Goal: Task Accomplishment & Management: Use online tool/utility

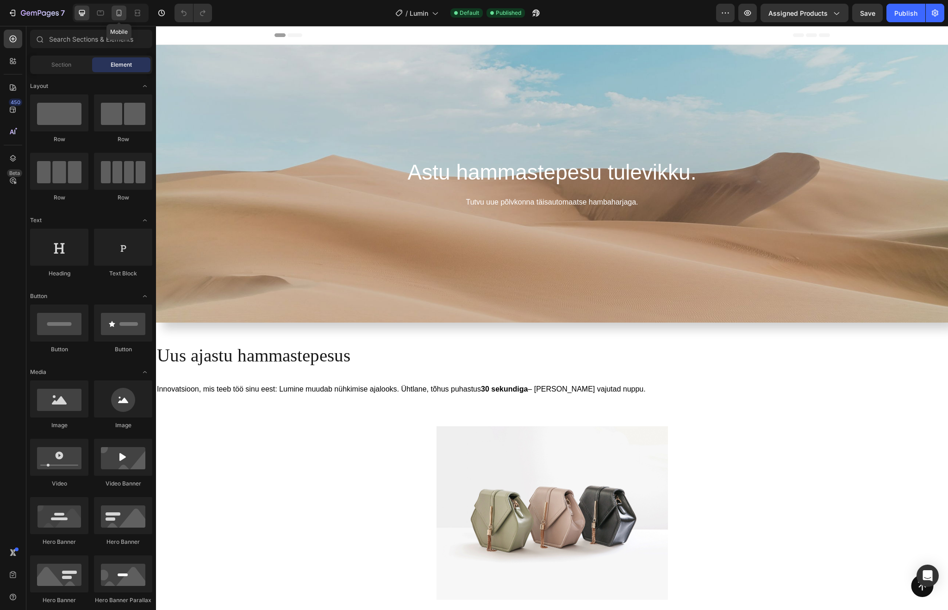
click at [123, 17] on icon at bounding box center [118, 12] width 9 height 9
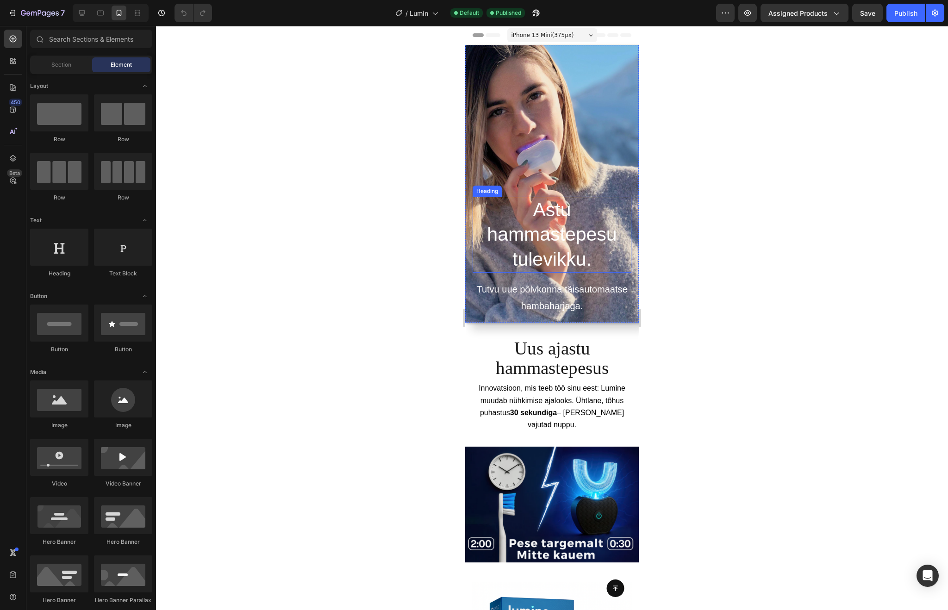
click at [540, 224] on h2 "Astu hammastepesu tulevikku." at bounding box center [552, 235] width 159 height 76
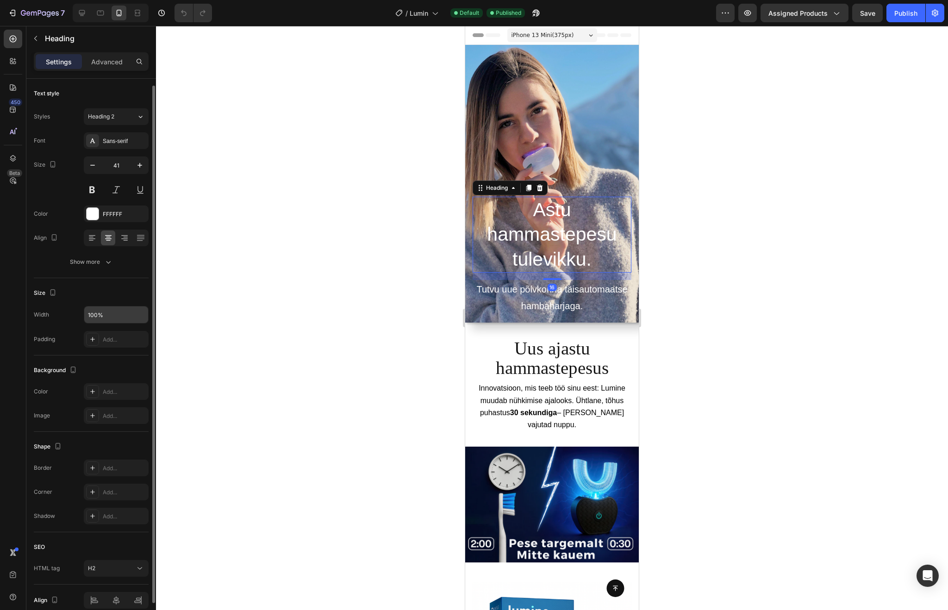
scroll to position [43, 0]
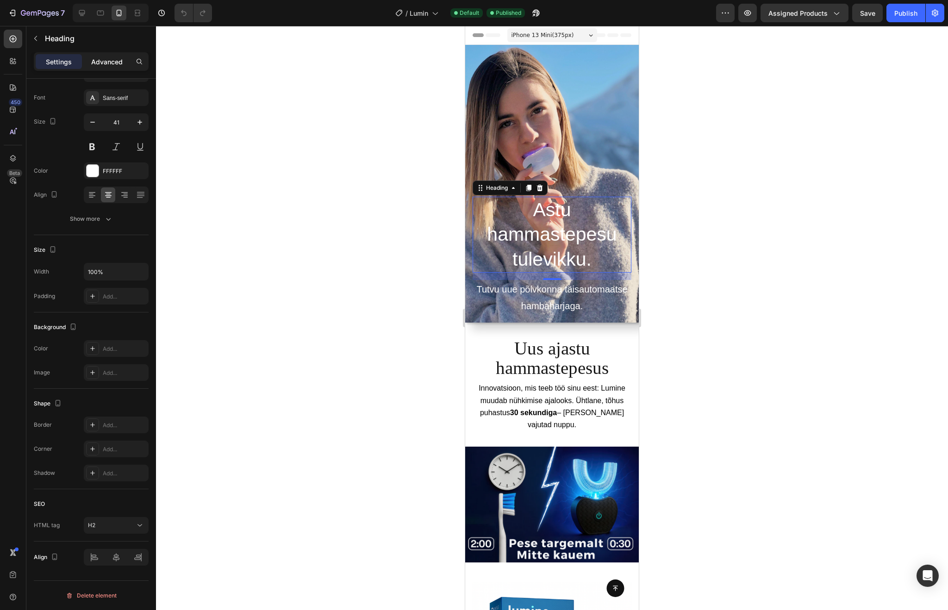
click at [101, 66] on p "Advanced" at bounding box center [106, 62] width 31 height 10
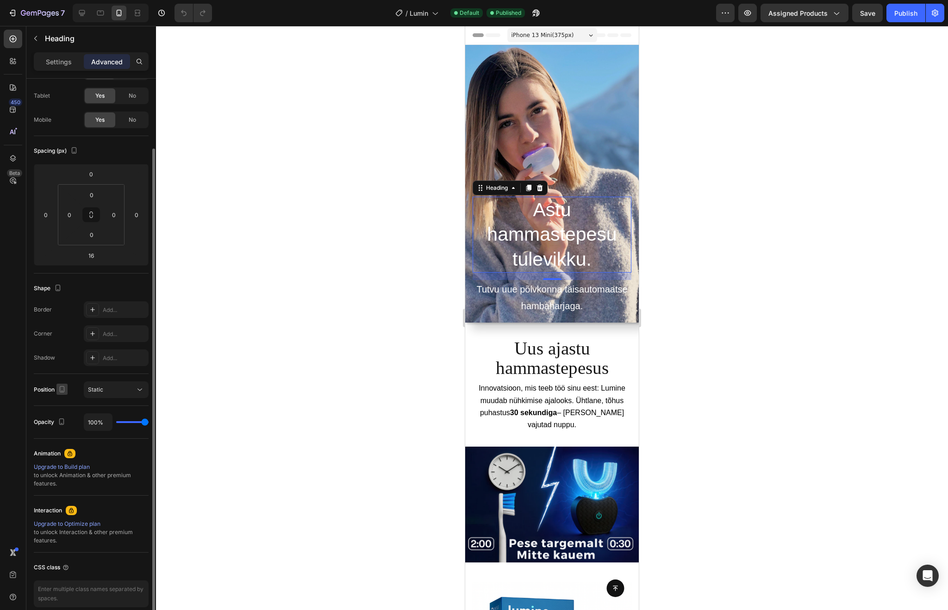
scroll to position [77, 0]
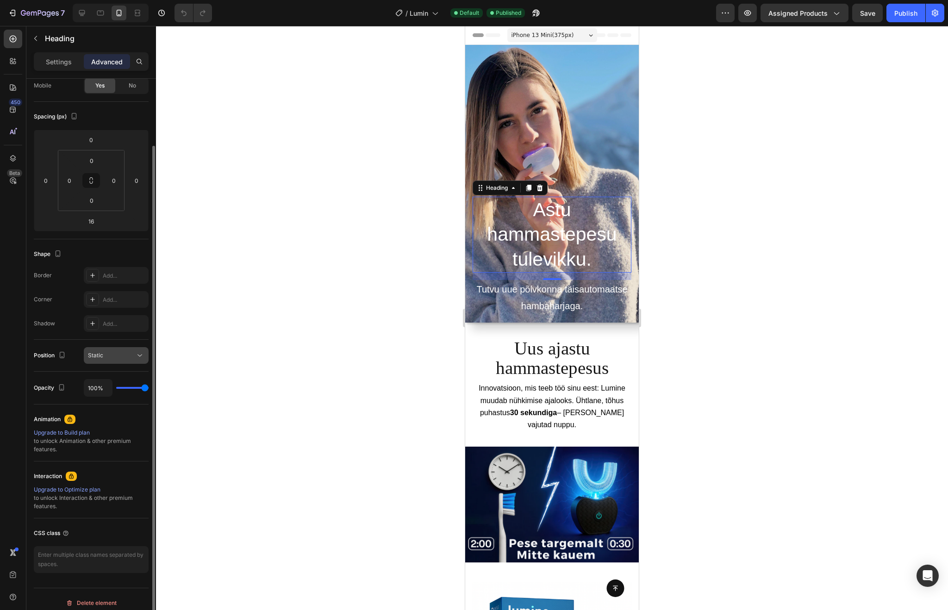
click at [117, 355] on div "Static" at bounding box center [111, 355] width 47 height 8
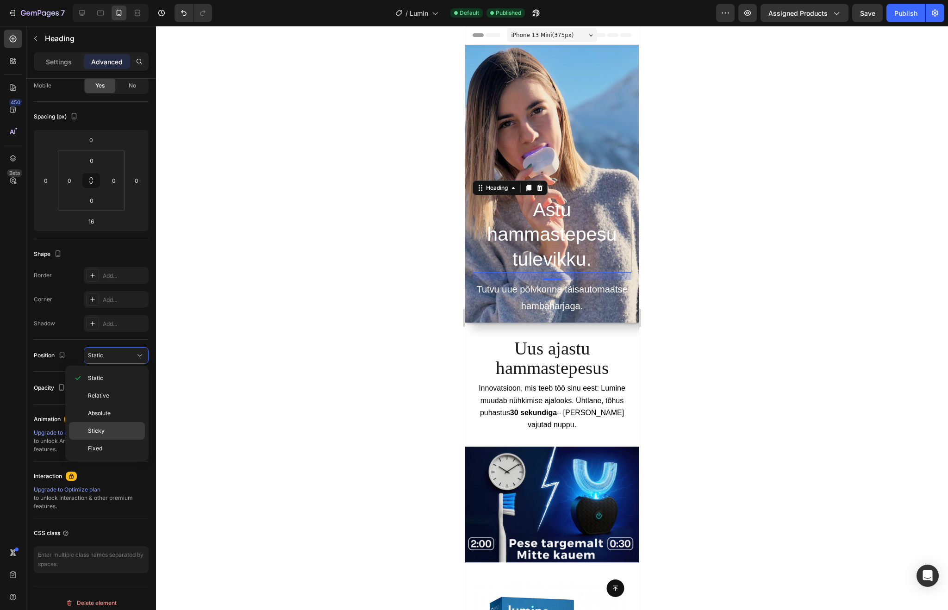
click at [107, 432] on p "Sticky" at bounding box center [114, 431] width 53 height 8
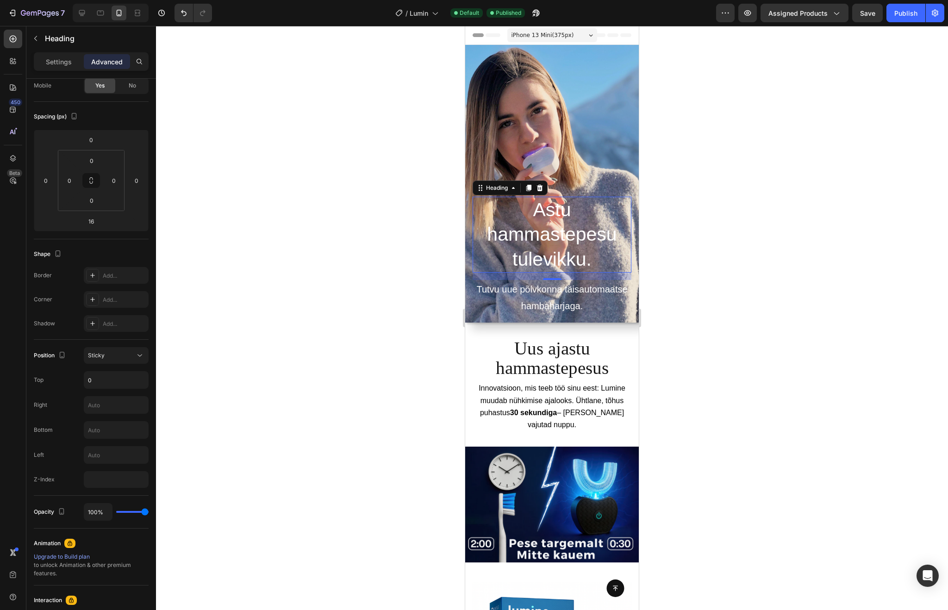
click at [774, 300] on div at bounding box center [552, 318] width 792 height 584
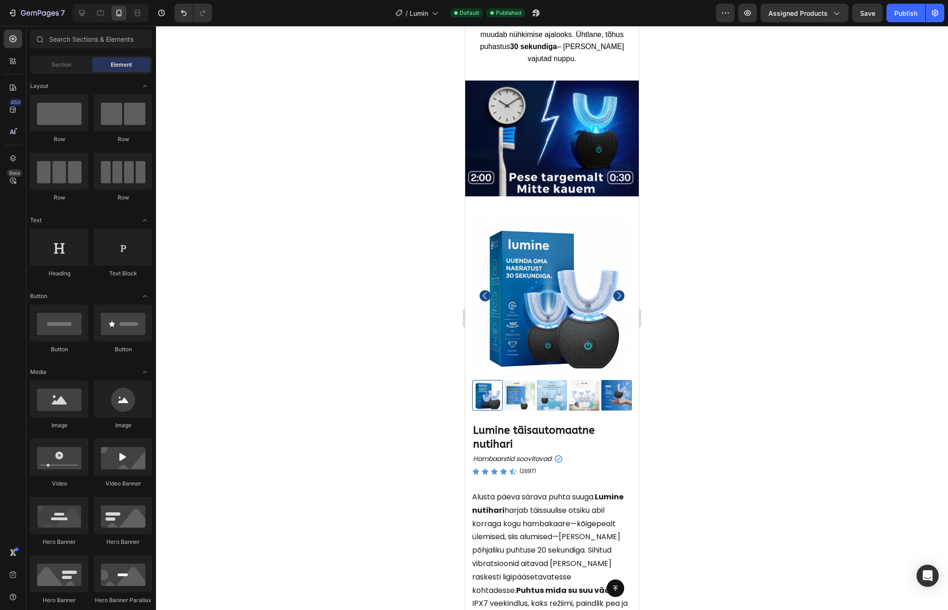
scroll to position [0, 0]
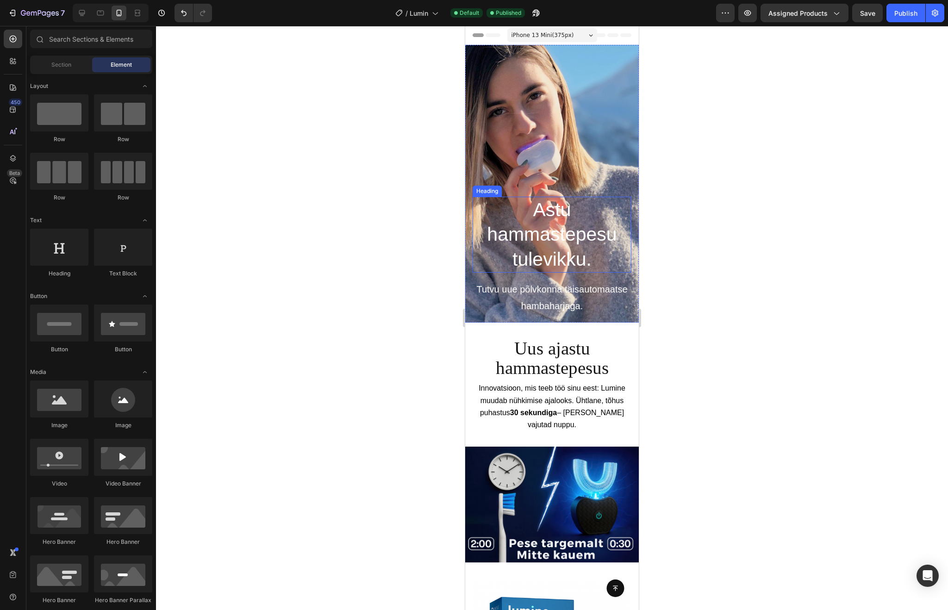
click at [543, 233] on h2 "Astu hammastepesu tulevikku." at bounding box center [552, 235] width 159 height 76
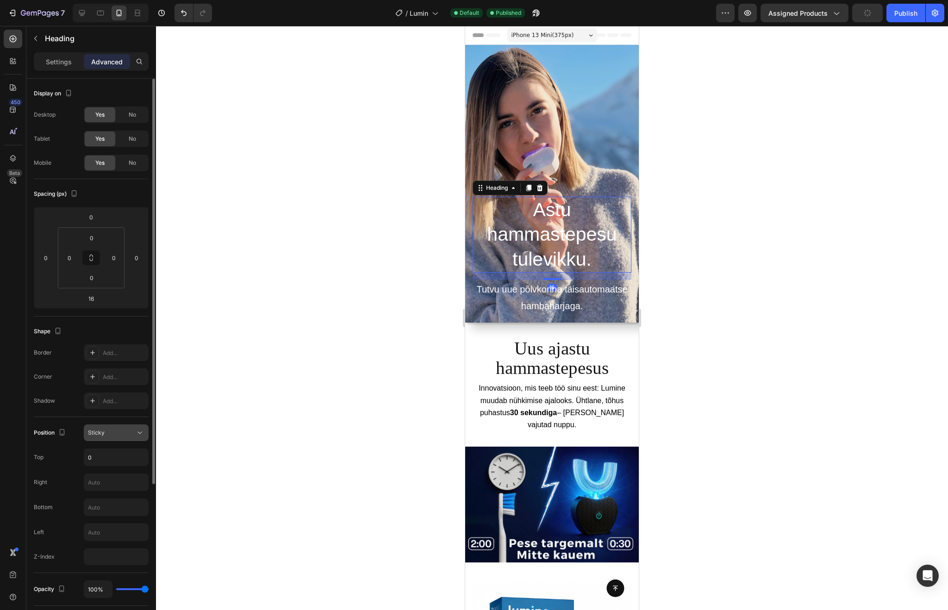
click at [123, 432] on div "Sticky" at bounding box center [111, 433] width 47 height 8
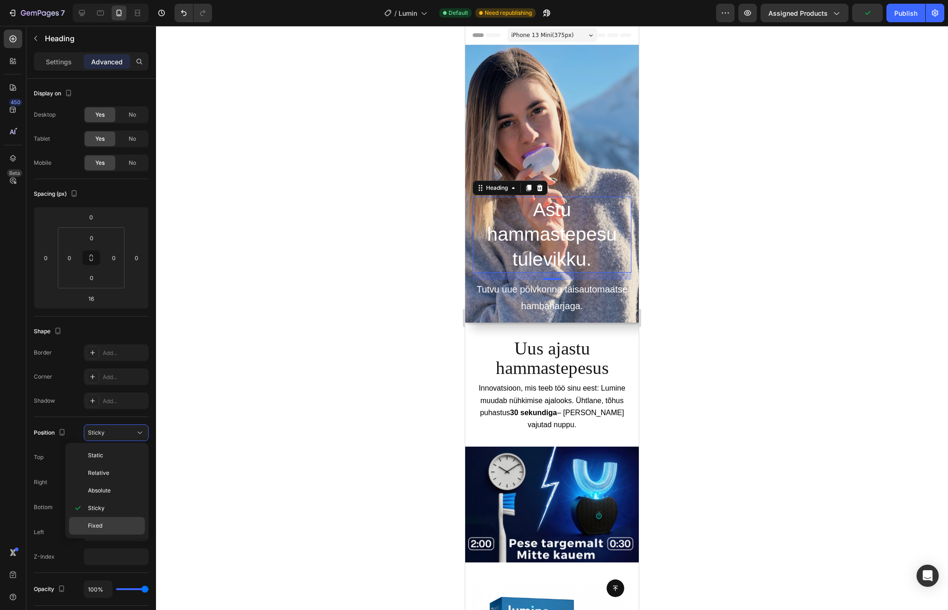
click at [102, 527] on span "Fixed" at bounding box center [95, 526] width 14 height 8
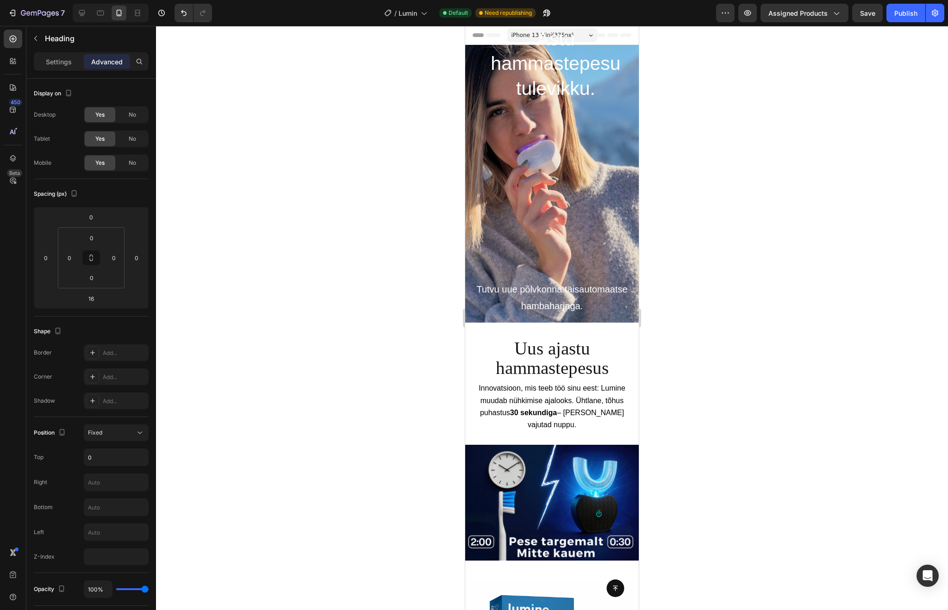
click at [539, 69] on h2 "Astu hammastepesu tulevikku." at bounding box center [556, 64] width 166 height 76
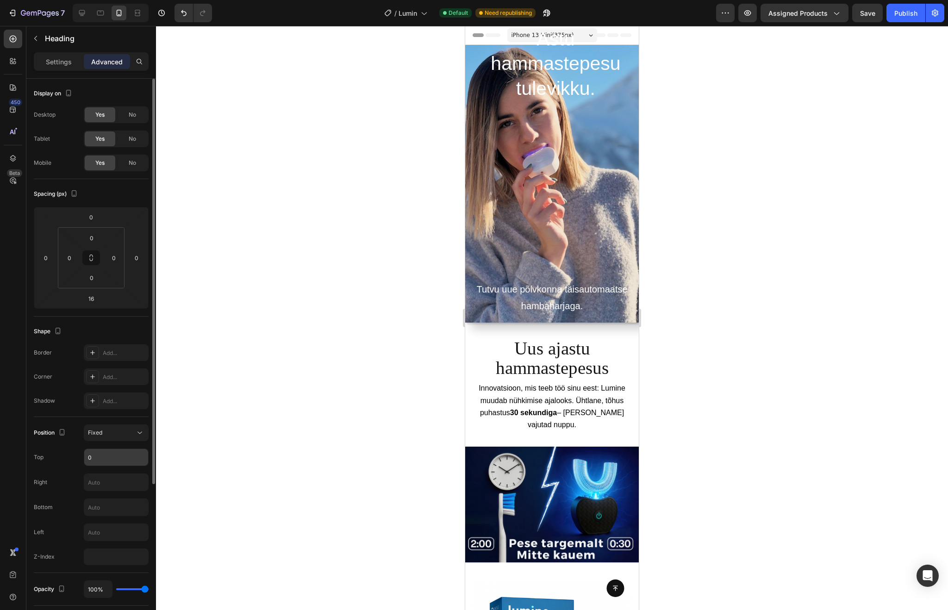
click at [116, 455] on input "0" at bounding box center [116, 457] width 64 height 17
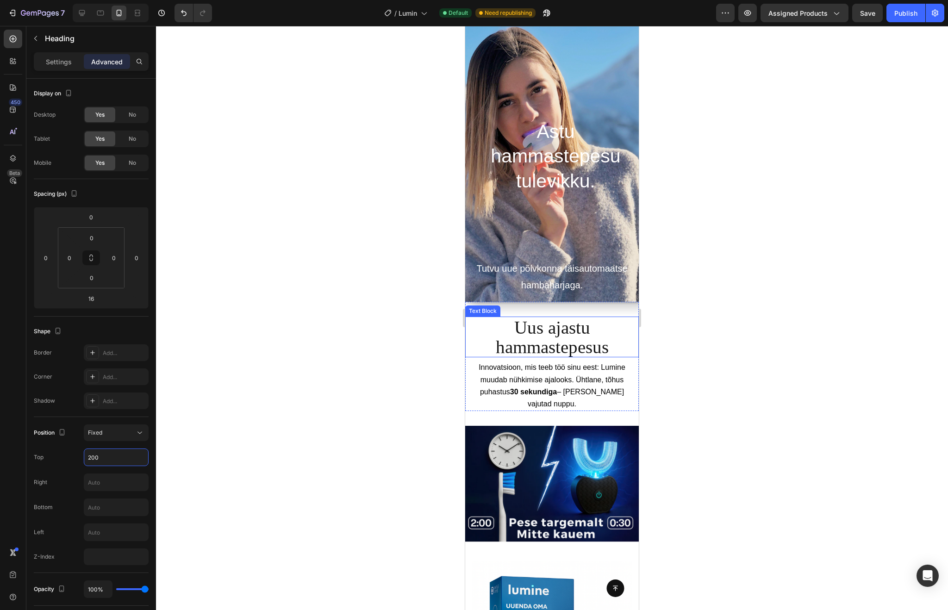
scroll to position [23, 0]
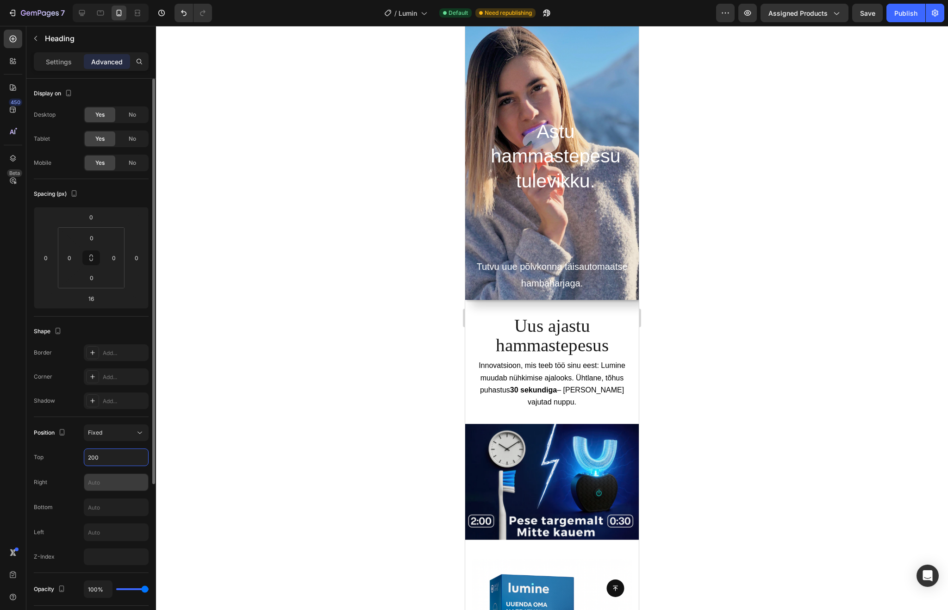
type input "200"
click at [109, 489] on input "text" at bounding box center [116, 482] width 64 height 17
type input "2"
click at [121, 508] on input "text" at bounding box center [116, 507] width 64 height 17
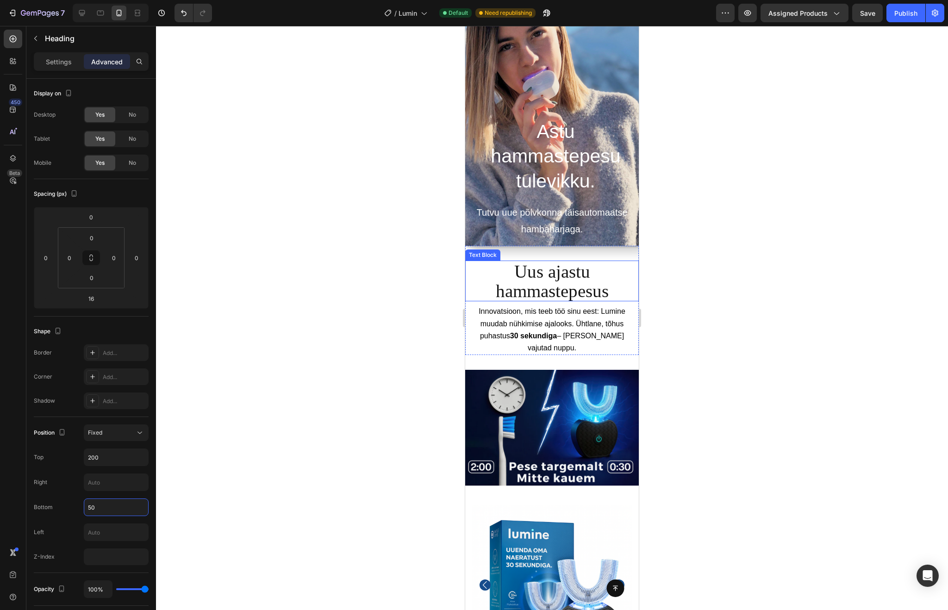
scroll to position [75, 0]
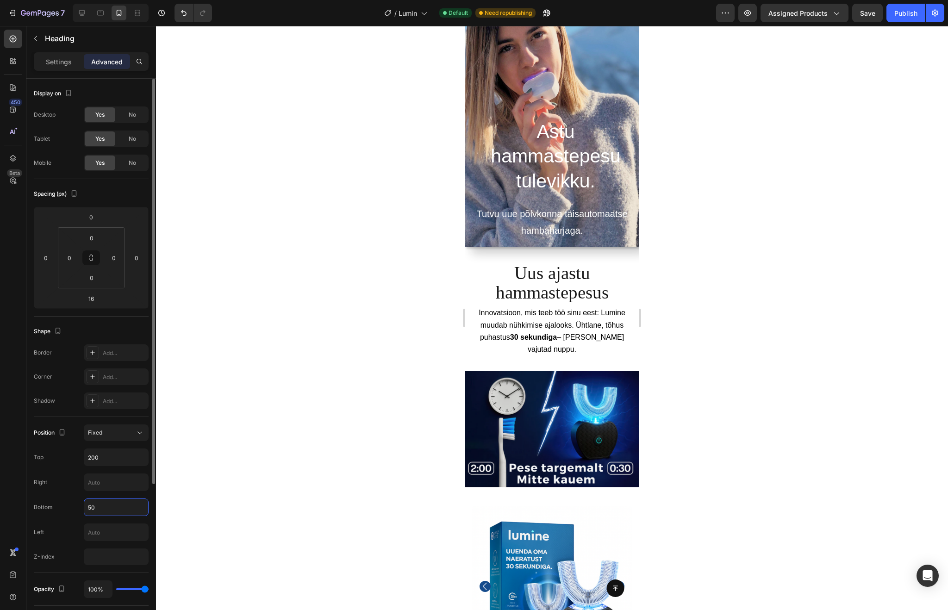
click at [106, 509] on input "50" at bounding box center [116, 507] width 64 height 17
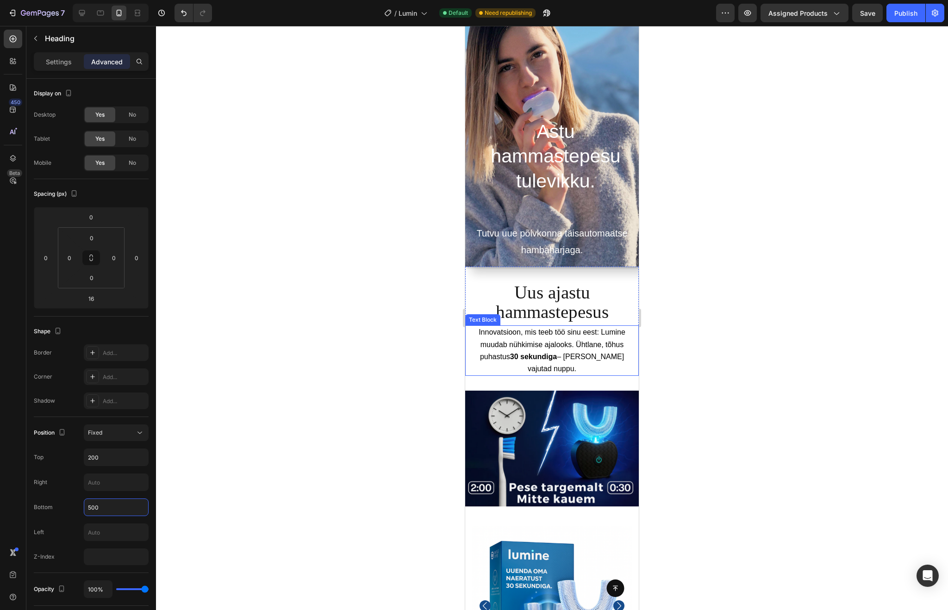
scroll to position [55, 0]
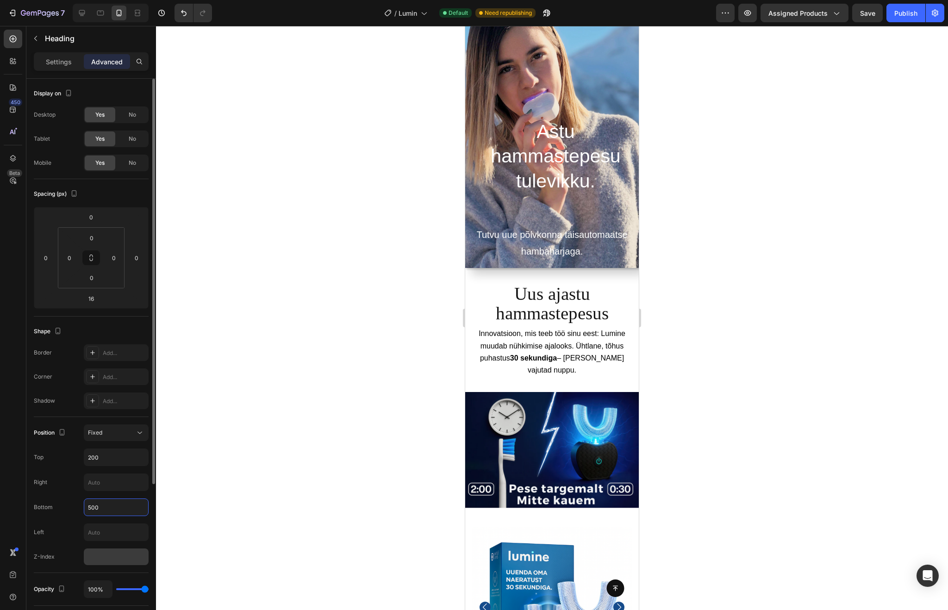
type input "500"
click at [104, 558] on input "number" at bounding box center [116, 556] width 65 height 17
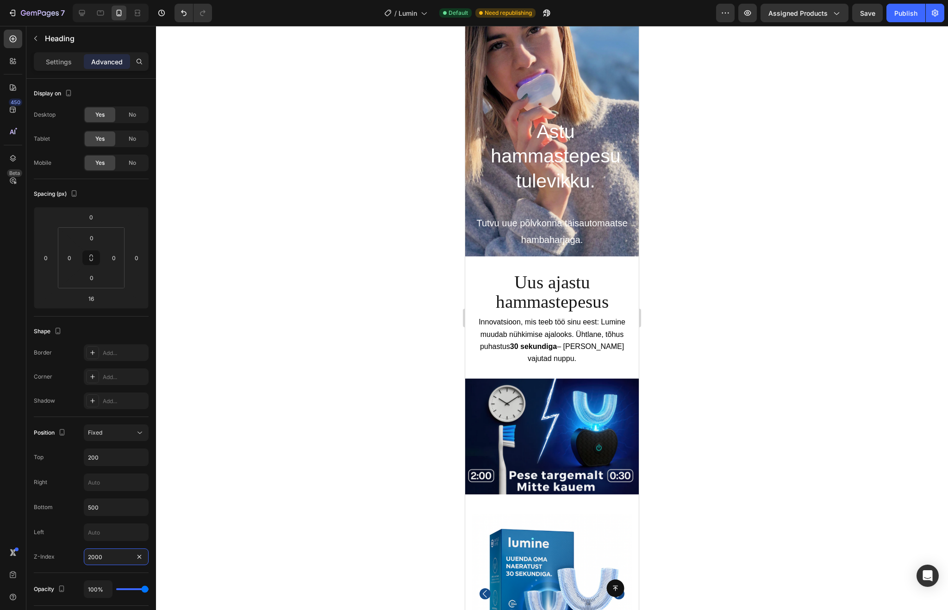
scroll to position [0, 0]
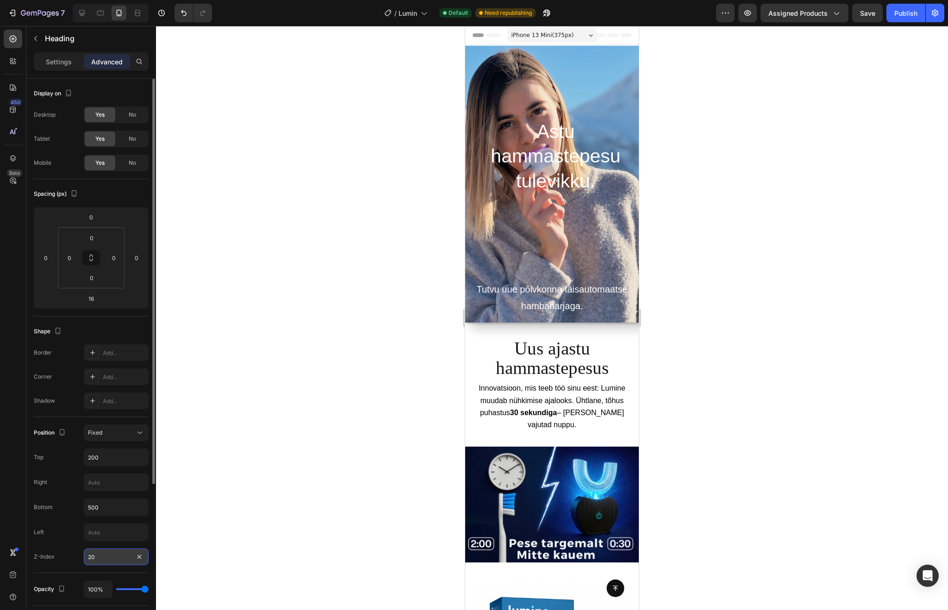
type input "2"
type input "9"
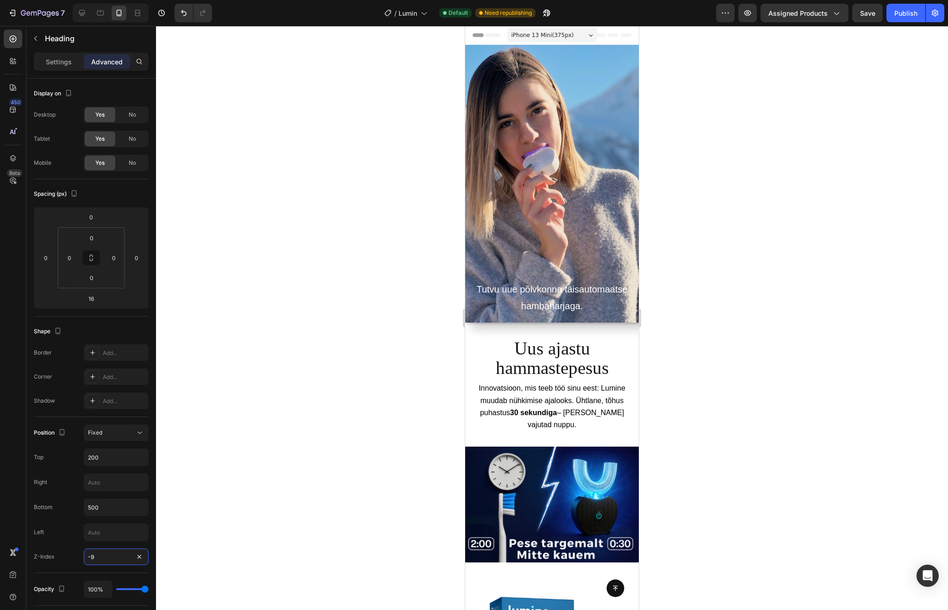
type input "-9"
click at [741, 263] on div at bounding box center [552, 318] width 792 height 584
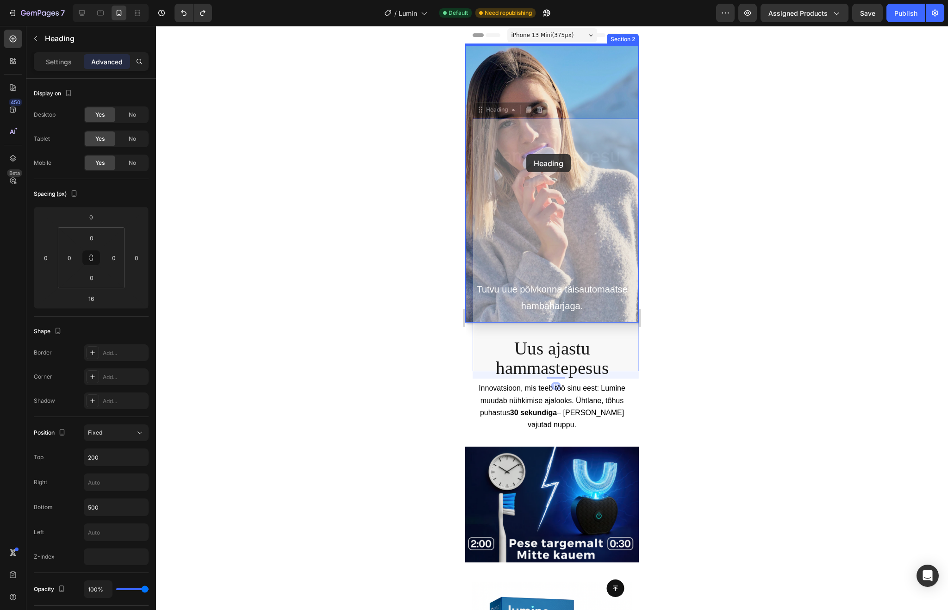
drag, startPoint x: 548, startPoint y: 144, endPoint x: 526, endPoint y: 154, distance: 24.2
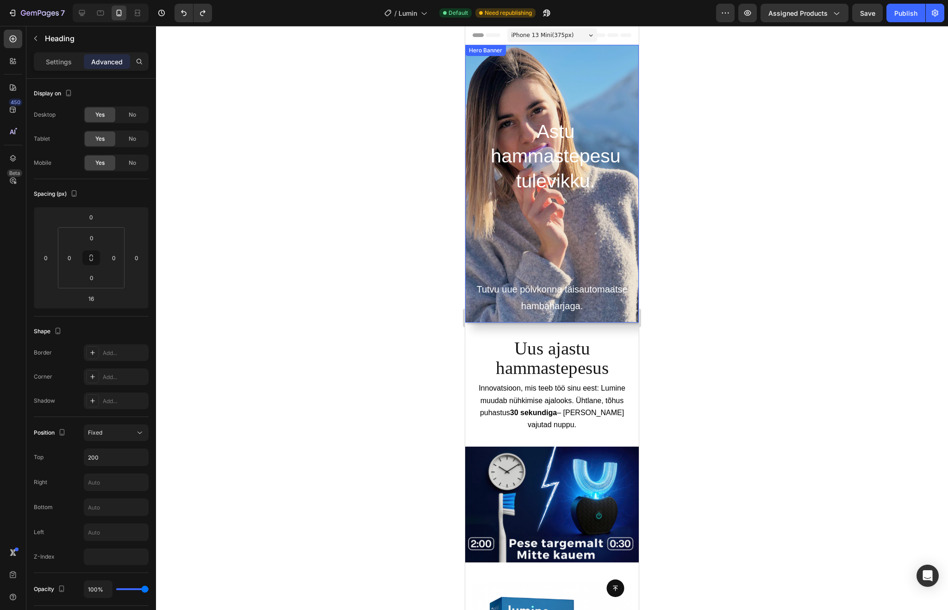
type input "0"
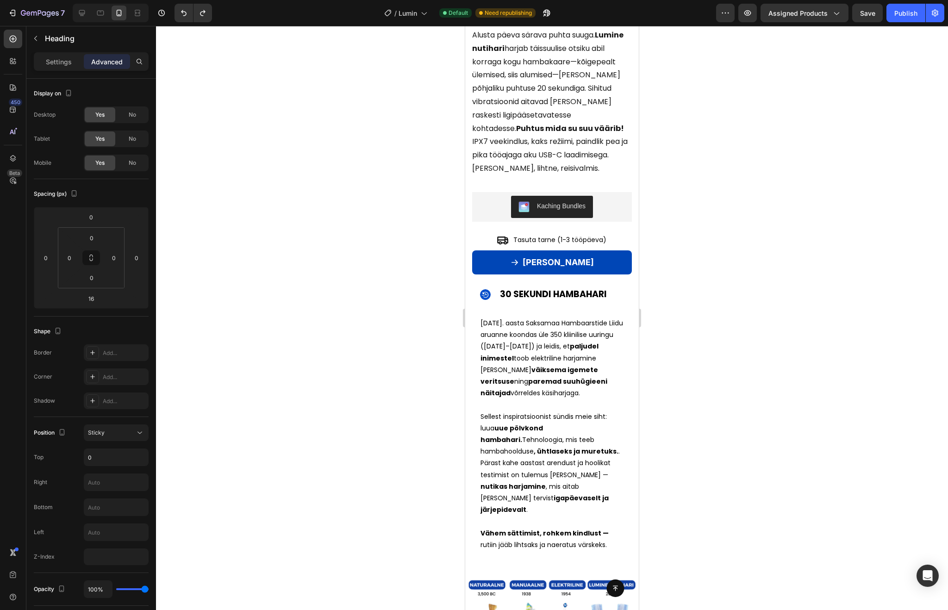
scroll to position [825, 0]
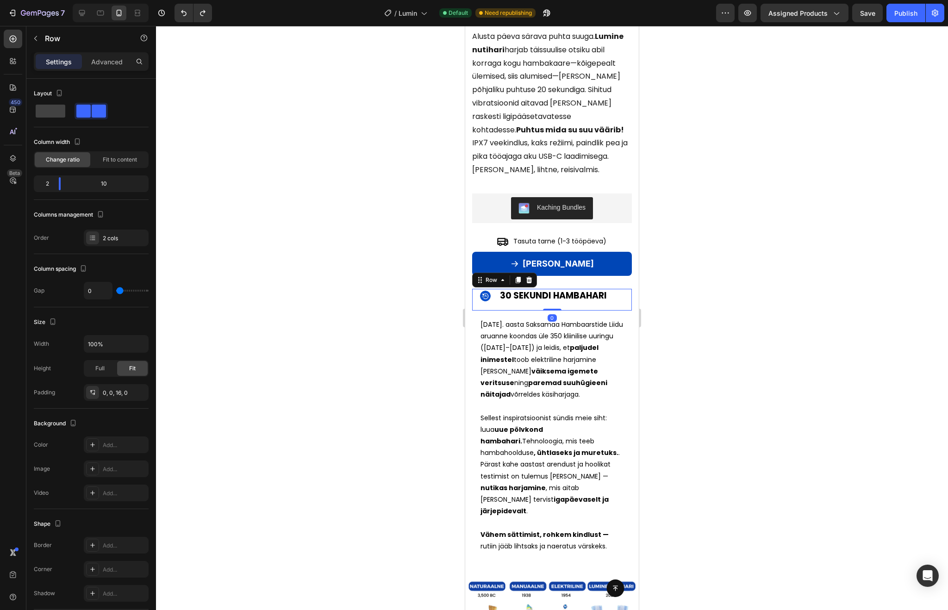
click at [546, 308] on div "Image 30 SEKUNDI HAMBAHARI Text Block Row 0" at bounding box center [552, 300] width 160 height 22
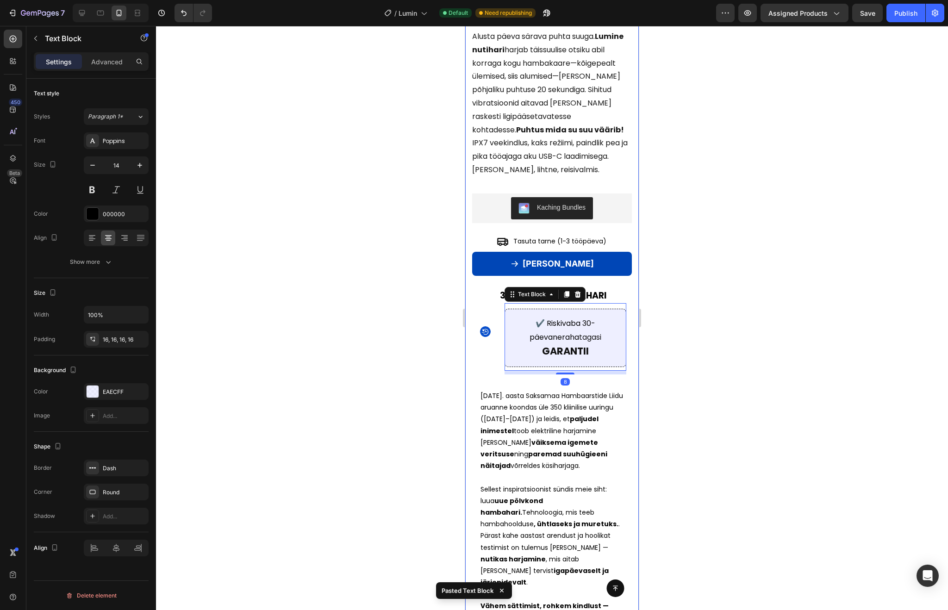
click at [684, 343] on div at bounding box center [552, 318] width 792 height 584
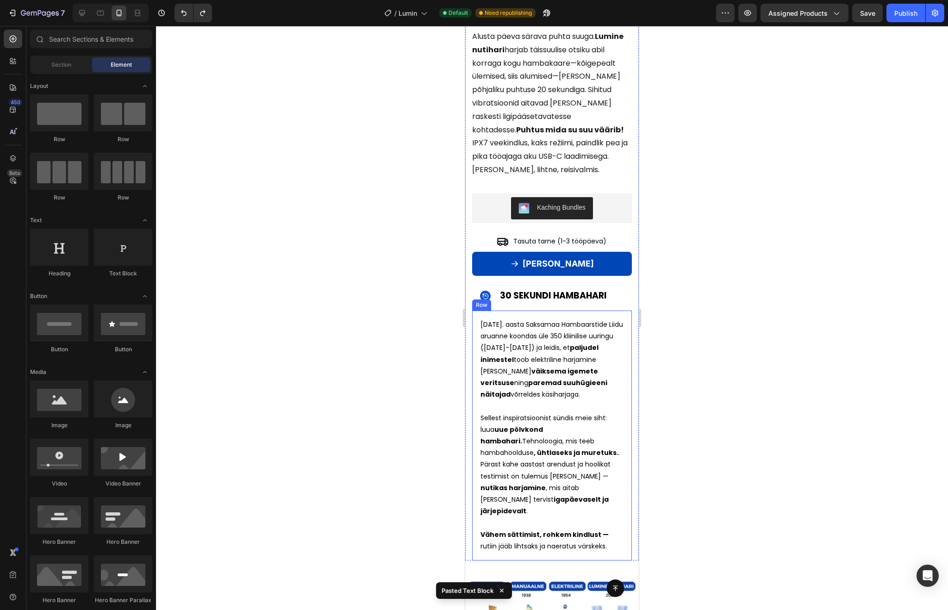
click at [572, 314] on div "[DATE]. aasta Saksamaa Hambaarstide Liidu aruanne koondas üle 350 kliinilise uu…" at bounding box center [552, 436] width 160 height 250
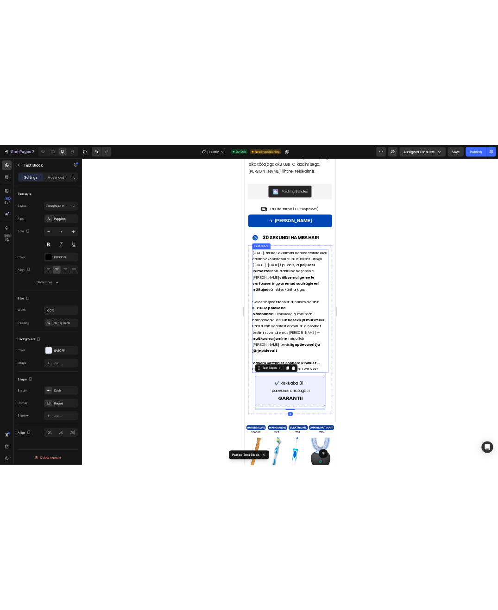
scroll to position [947, 0]
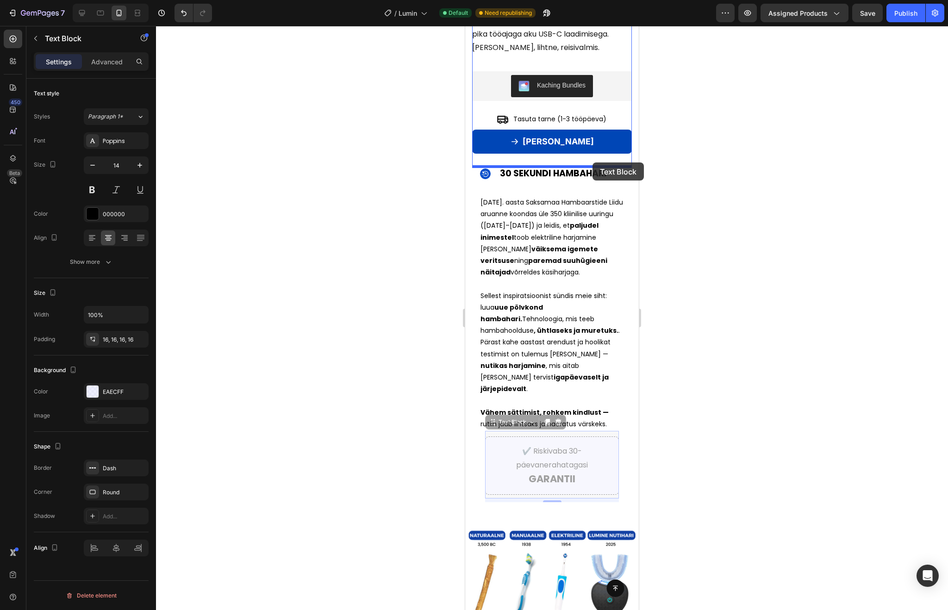
drag, startPoint x: 606, startPoint y: 447, endPoint x: 592, endPoint y: 162, distance: 284.5
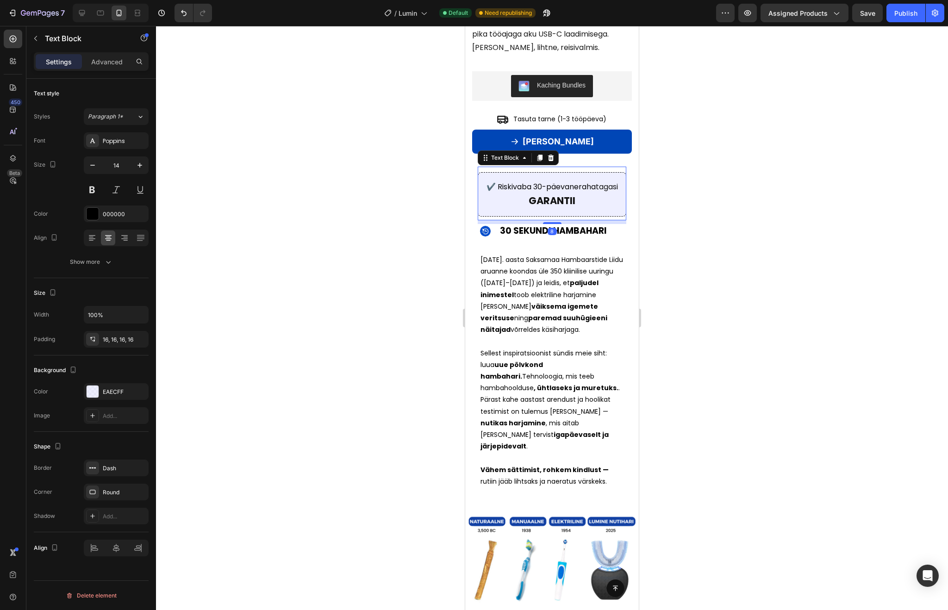
click at [682, 218] on div at bounding box center [552, 318] width 792 height 584
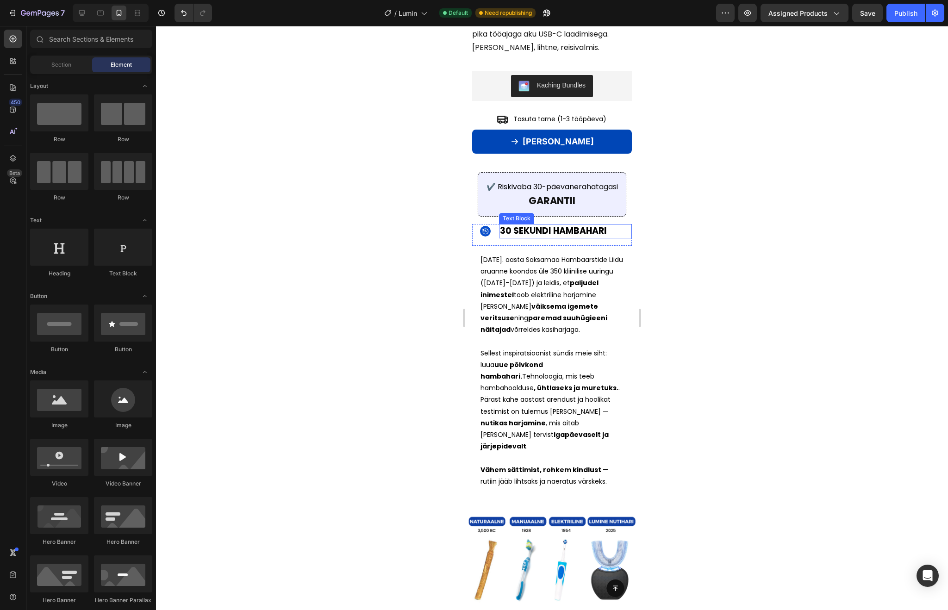
click at [603, 237] on span "30 SEKUNDI HAMBAHARI" at bounding box center [553, 230] width 107 height 12
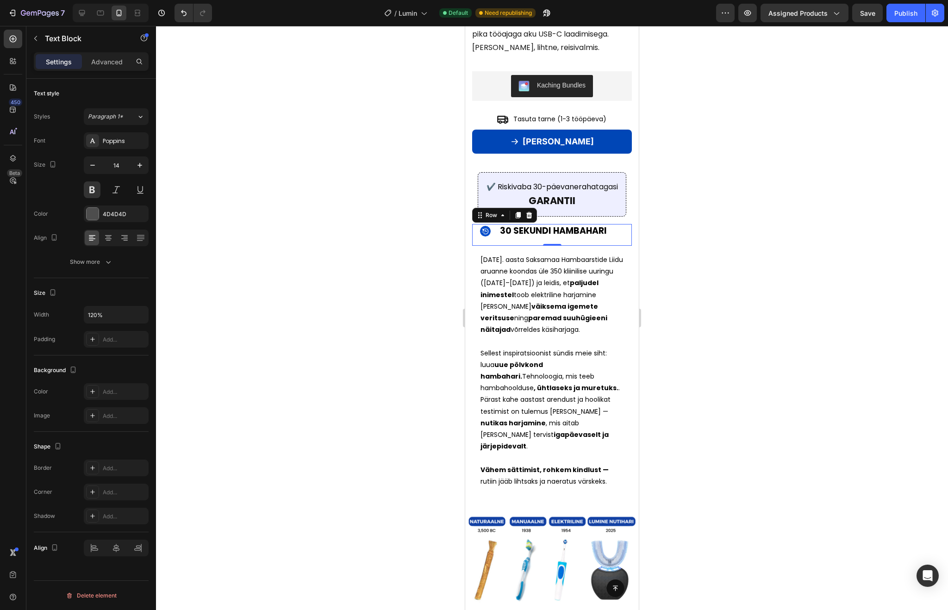
click at [615, 246] on div "Image 30 SEKUNDI HAMBAHARI Text Block Row 0" at bounding box center [552, 235] width 160 height 22
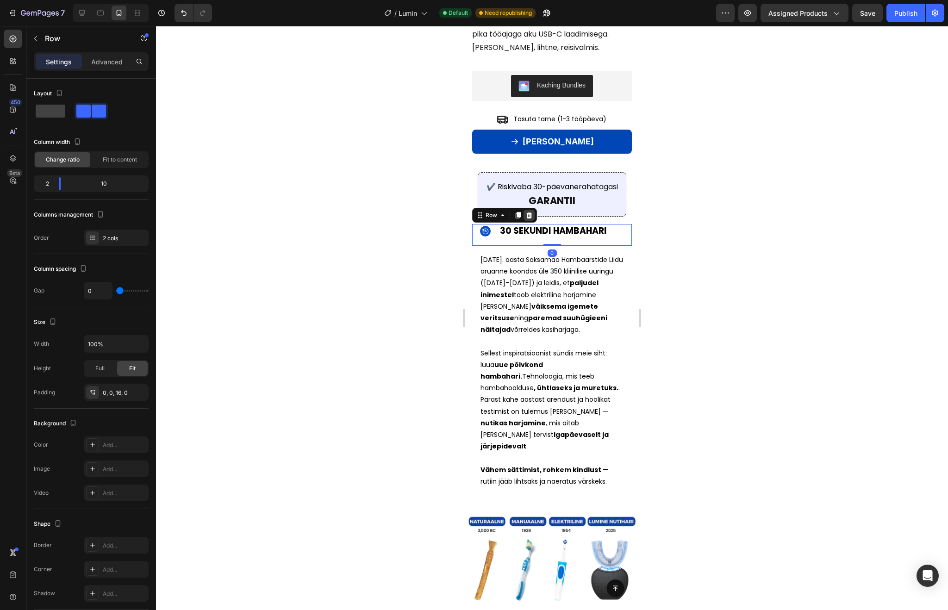
click at [530, 219] on icon at bounding box center [528, 215] width 7 height 7
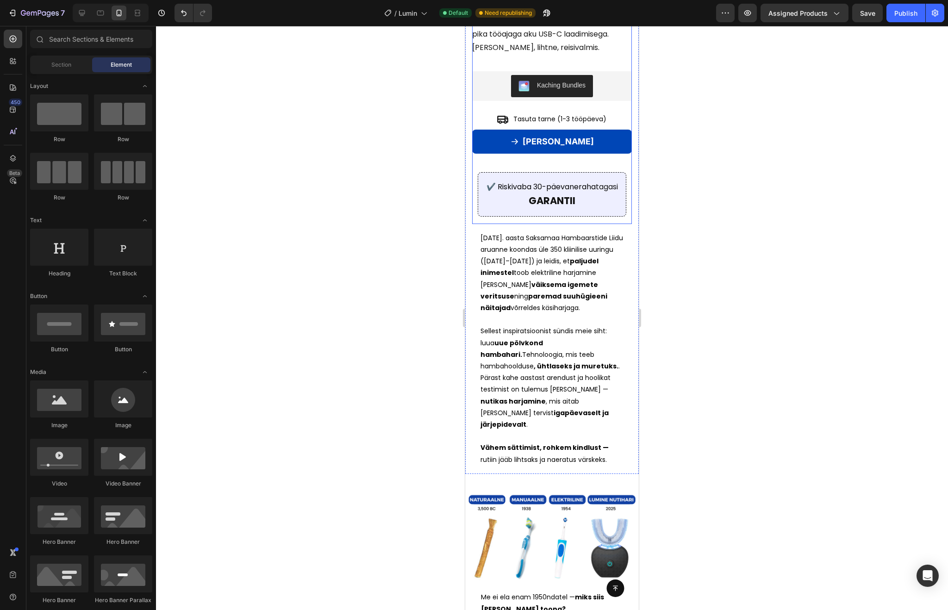
click at [687, 220] on div at bounding box center [552, 318] width 792 height 584
click at [610, 217] on div "✔️ Riskivaba 30-päevane raha tagasi GARANTII" at bounding box center [552, 194] width 149 height 44
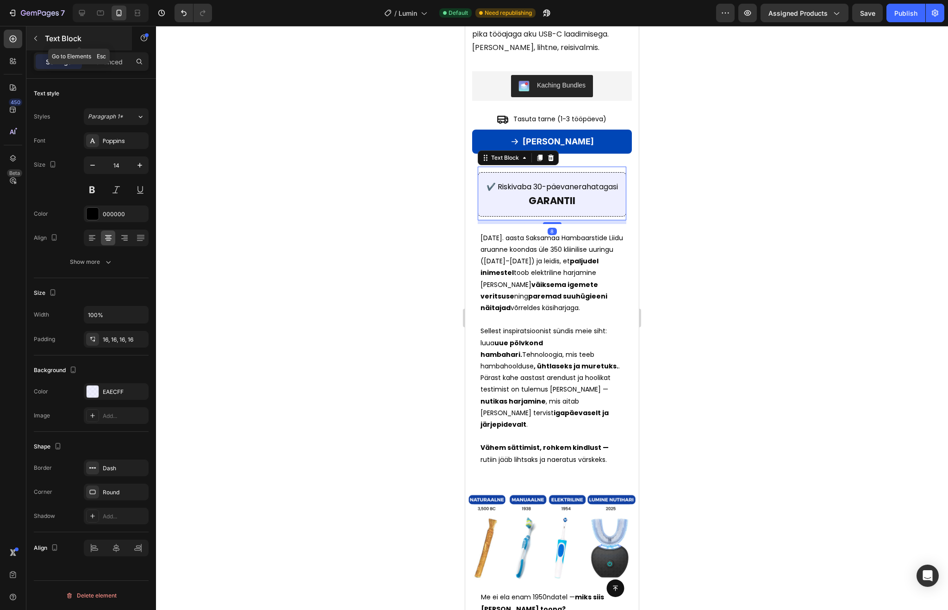
click at [99, 49] on div "Text Block" at bounding box center [79, 38] width 106 height 24
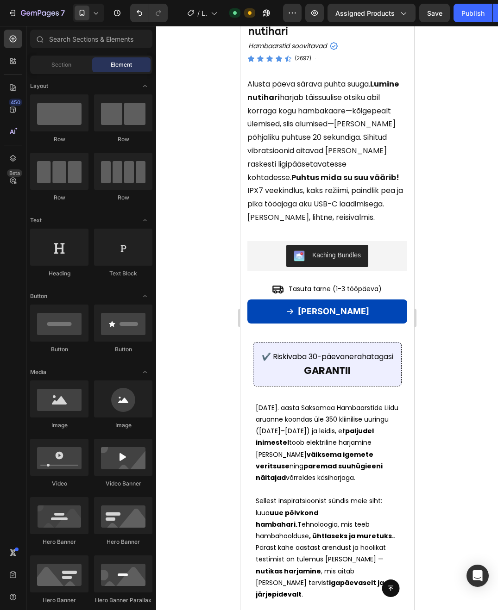
scroll to position [790, 0]
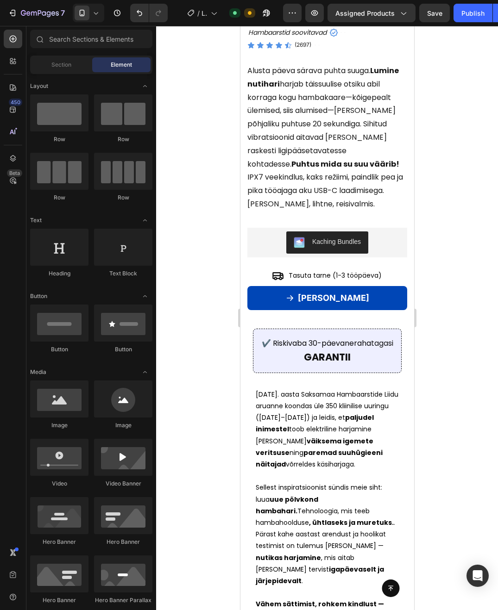
click at [371, 364] on p "GARANTII" at bounding box center [326, 357] width 133 height 15
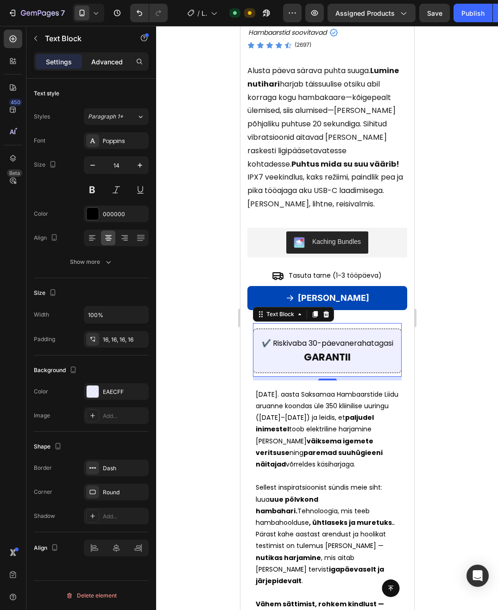
click at [111, 62] on p "Advanced" at bounding box center [106, 62] width 31 height 10
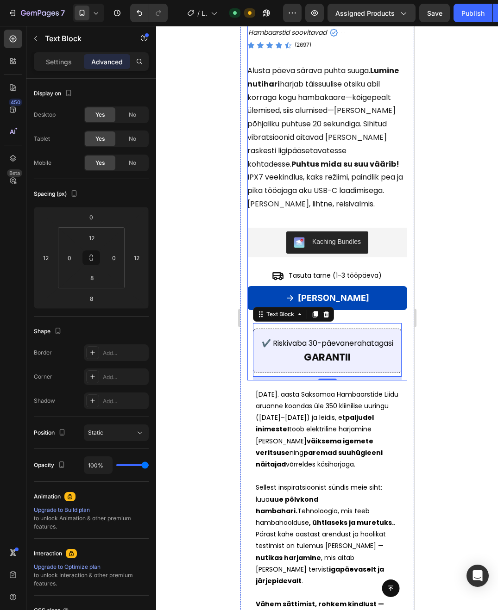
click at [247, 373] on div "Lumine täisautomaatne nutihari Product Title Hambaarstid soovitavad Heading Ico…" at bounding box center [327, 188] width 160 height 384
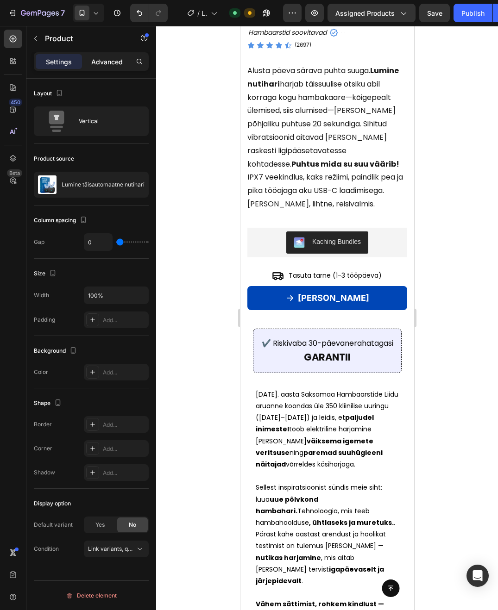
click at [107, 62] on p "Advanced" at bounding box center [106, 62] width 31 height 10
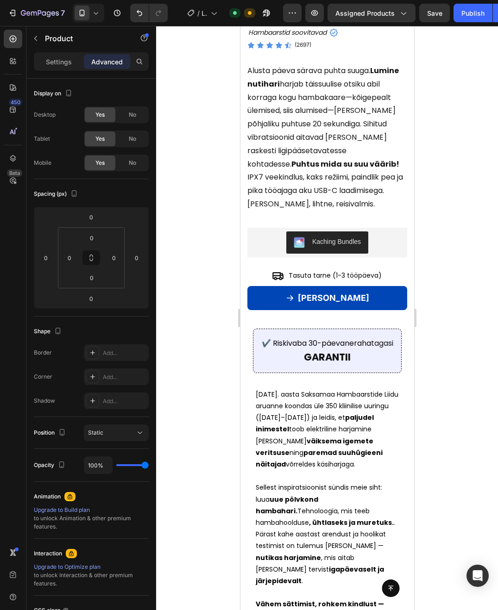
click at [251, 319] on div "Lumine täisautomaatne nutihari Product Title Hambaarstid soovitavad Heading Ico…" at bounding box center [327, 188] width 160 height 384
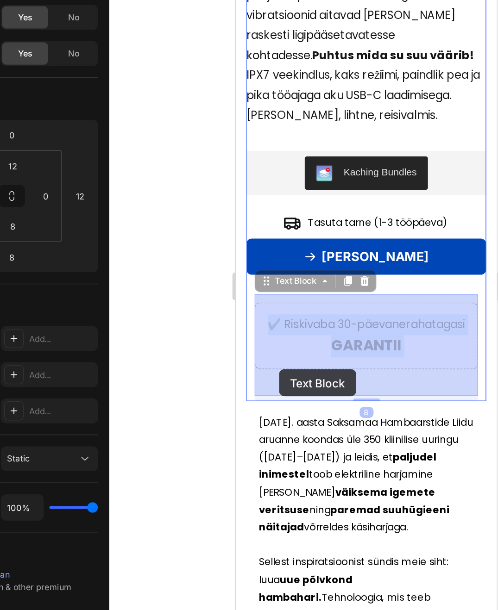
drag, startPoint x: 252, startPoint y: 199, endPoint x: 264, endPoint y: 195, distance: 12.6
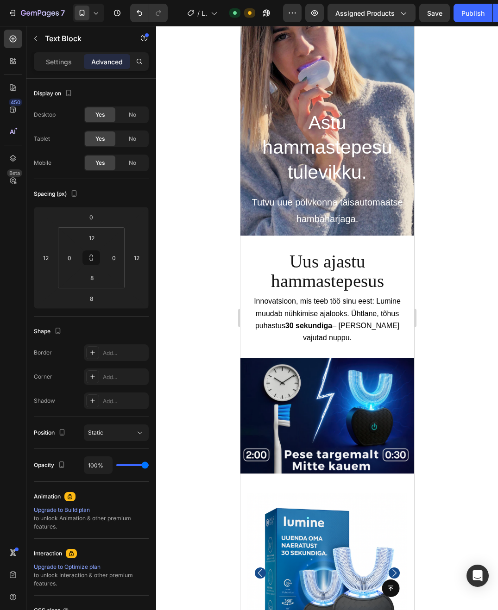
scroll to position [0, 0]
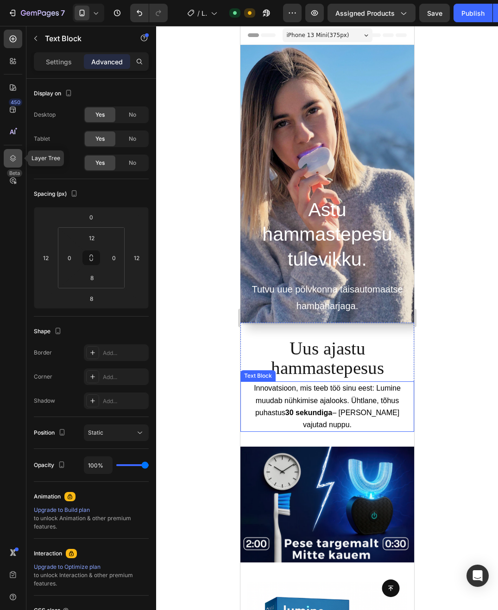
click at [14, 157] on icon at bounding box center [13, 158] width 6 height 6
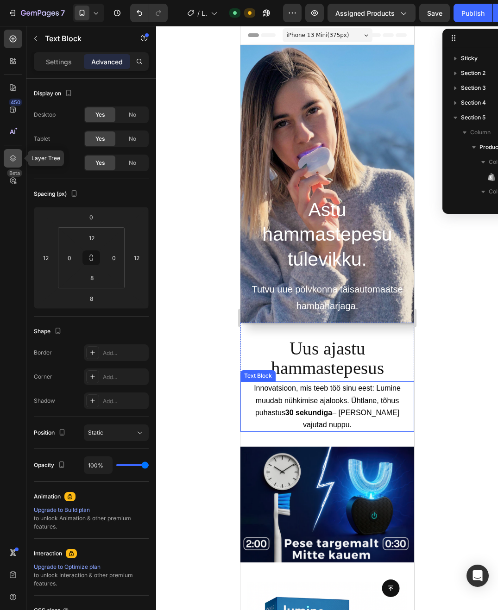
scroll to position [101, 0]
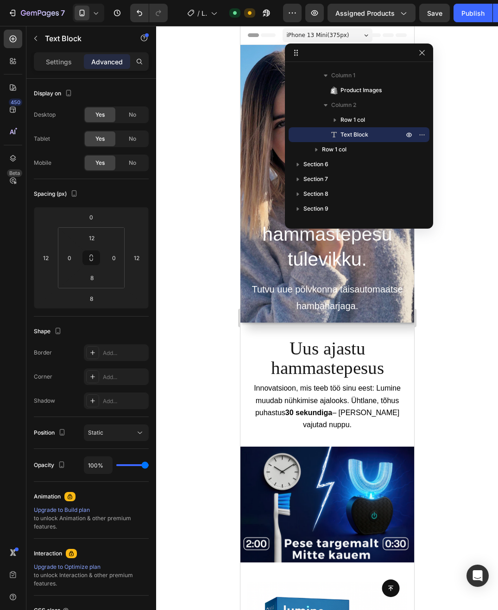
drag, startPoint x: 465, startPoint y: 37, endPoint x: 362, endPoint y: 66, distance: 107.4
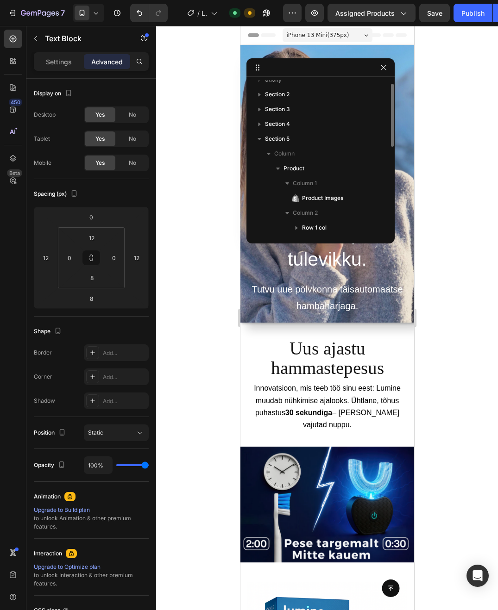
scroll to position [0, 0]
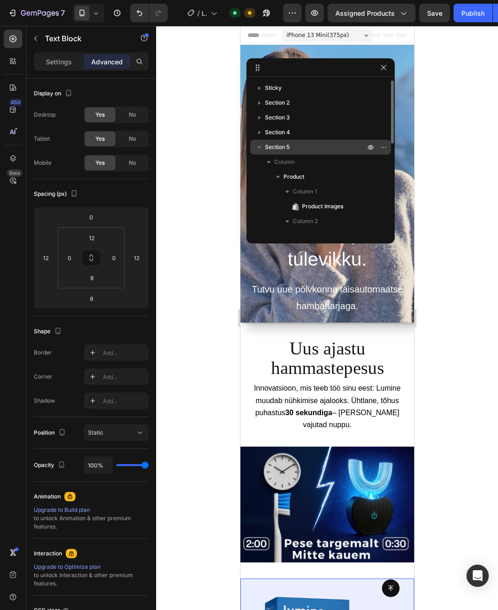
click at [283, 140] on div "Section 5" at bounding box center [320, 147] width 133 height 15
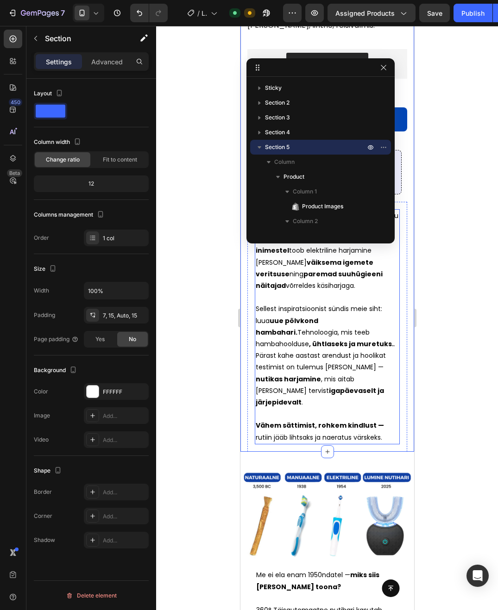
scroll to position [146, 0]
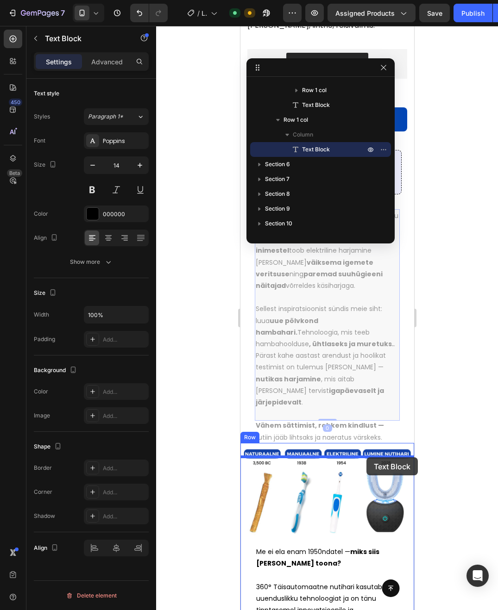
drag, startPoint x: 366, startPoint y: 433, endPoint x: 366, endPoint y: 457, distance: 24.1
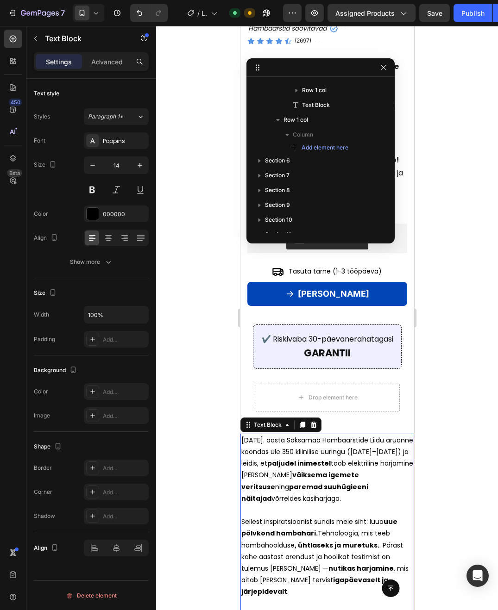
scroll to position [759, 0]
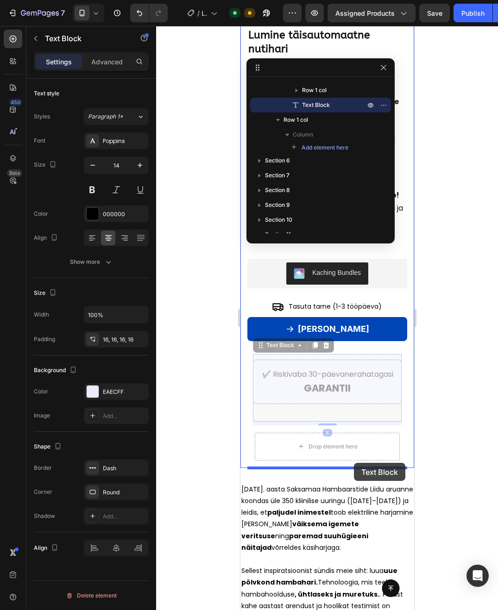
drag, startPoint x: 351, startPoint y: 419, endPoint x: 353, endPoint y: 463, distance: 44.0
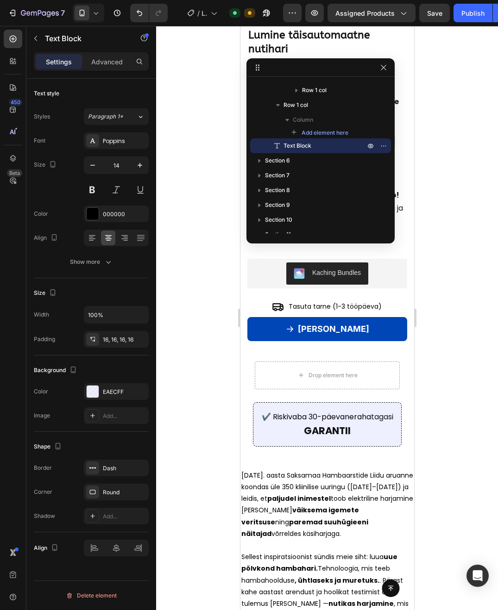
click at [363, 439] on p "GARANTII" at bounding box center [326, 431] width 133 height 15
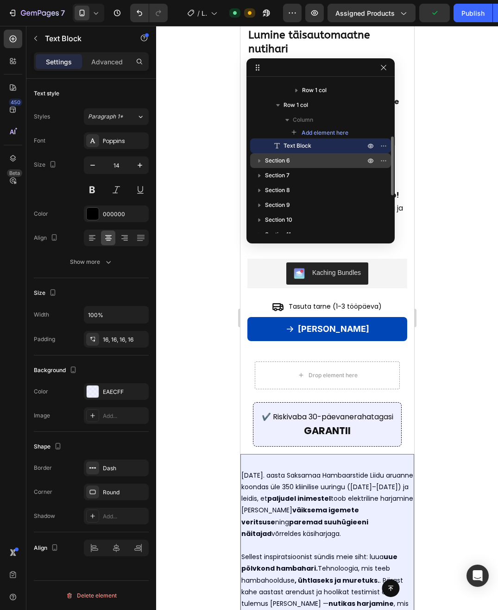
drag, startPoint x: 309, startPoint y: 144, endPoint x: 288, endPoint y: 158, distance: 24.6
click at [288, 158] on div "Sticky Section 2 Section 3 Section 4 Section 5 Column Product Column 1 Product …" at bounding box center [320, 157] width 148 height 153
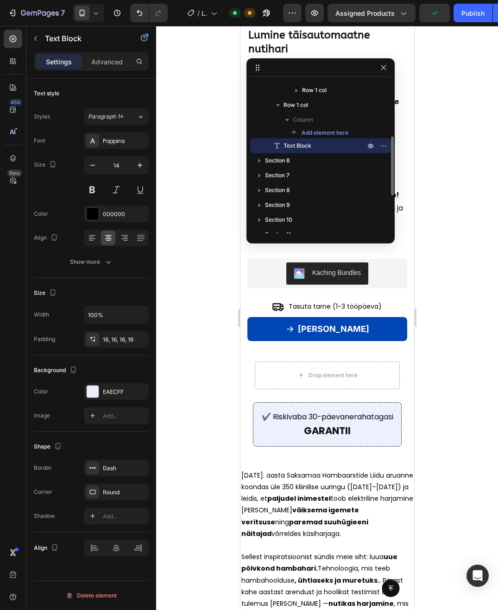
drag, startPoint x: 292, startPoint y: 140, endPoint x: 268, endPoint y: 149, distance: 25.0
click at [268, 149] on div "Text Block" at bounding box center [320, 145] width 133 height 15
click at [185, 366] on div at bounding box center [327, 318] width 342 height 584
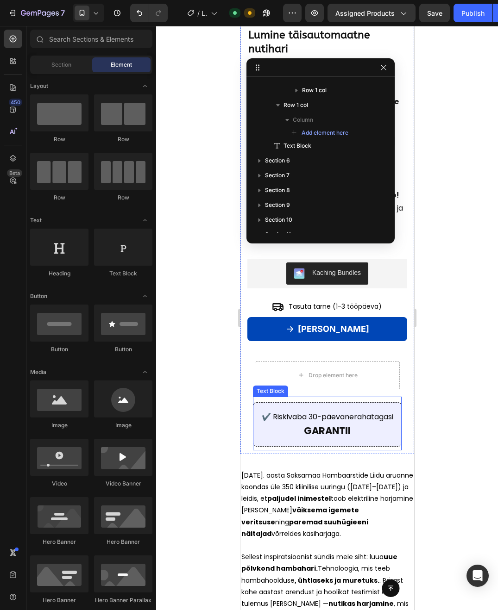
click at [281, 447] on div "✔️ Riskivaba 30-päevane raha tagasi GARANTII" at bounding box center [326, 424] width 149 height 44
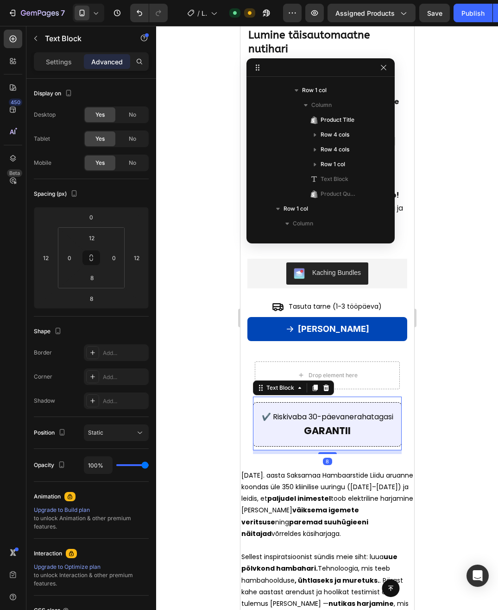
scroll to position [246, 0]
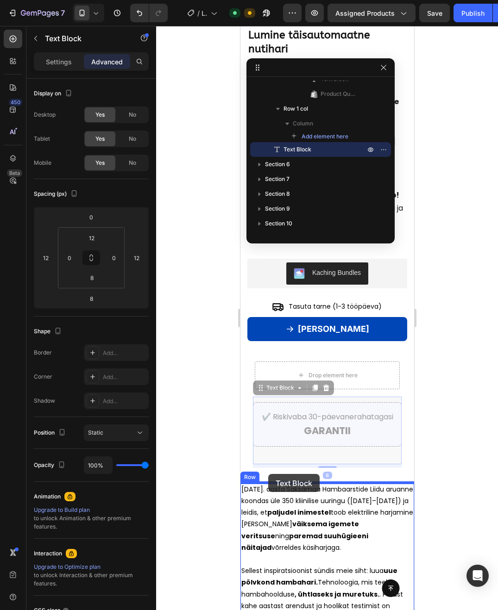
drag, startPoint x: 271, startPoint y: 463, endPoint x: 268, endPoint y: 474, distance: 11.3
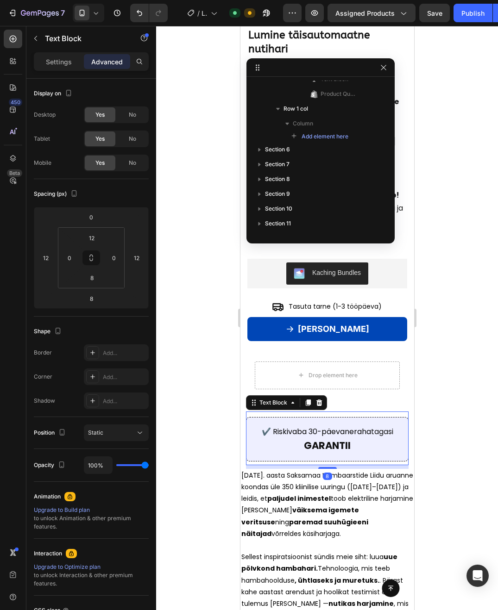
click at [468, 461] on div at bounding box center [327, 318] width 342 height 584
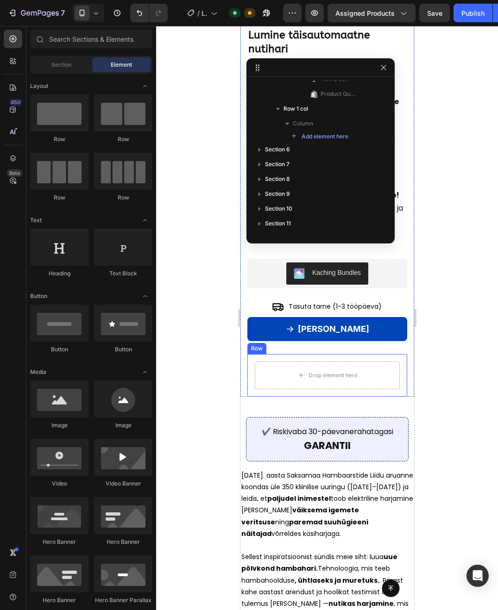
click at [401, 375] on div "Drop element here Row" at bounding box center [327, 375] width 160 height 43
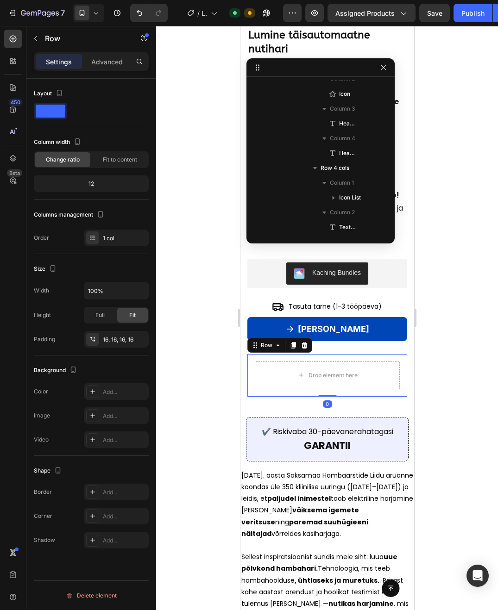
scroll to position [516, 0]
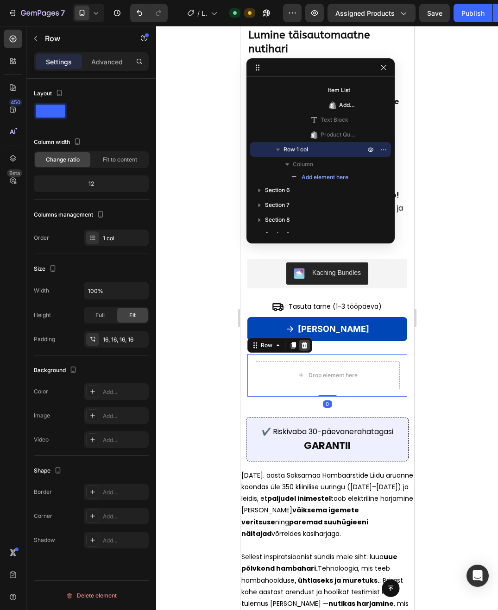
click at [305, 346] on icon at bounding box center [304, 345] width 6 height 6
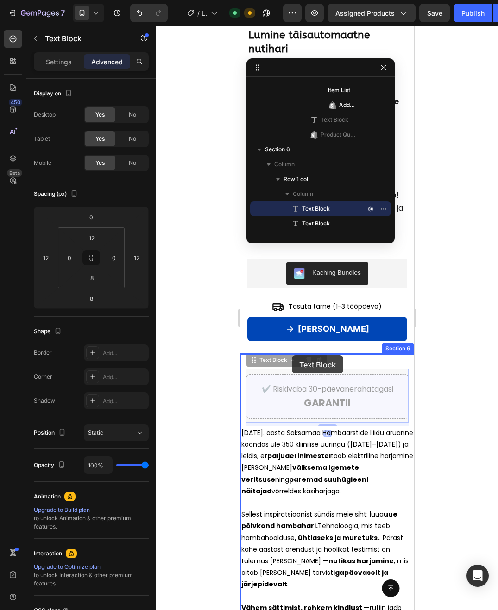
drag, startPoint x: 291, startPoint y: 422, endPoint x: 291, endPoint y: 355, distance: 66.6
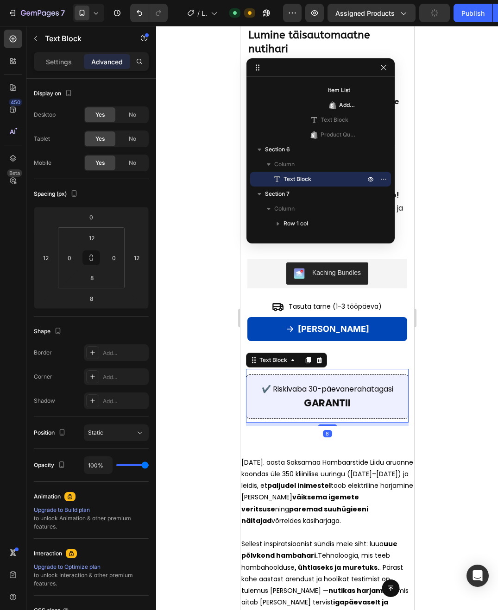
click at [435, 353] on div at bounding box center [327, 318] width 342 height 584
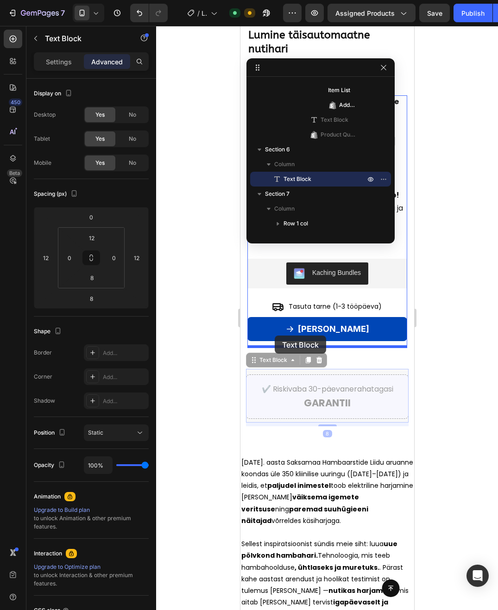
drag, startPoint x: 272, startPoint y: 418, endPoint x: 274, endPoint y: 336, distance: 82.9
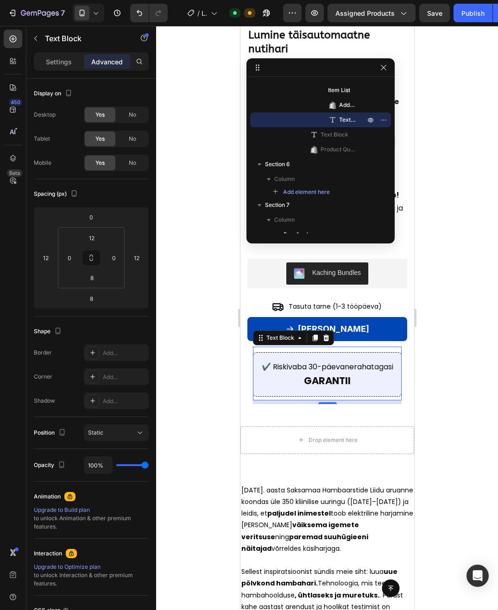
click at [203, 381] on div at bounding box center [327, 318] width 342 height 584
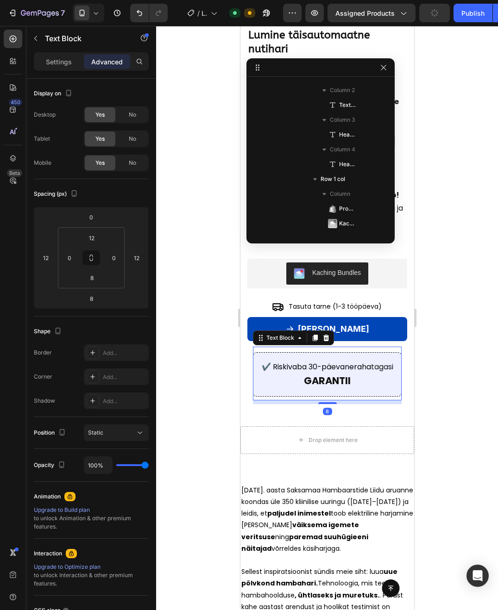
scroll to position [635, 0]
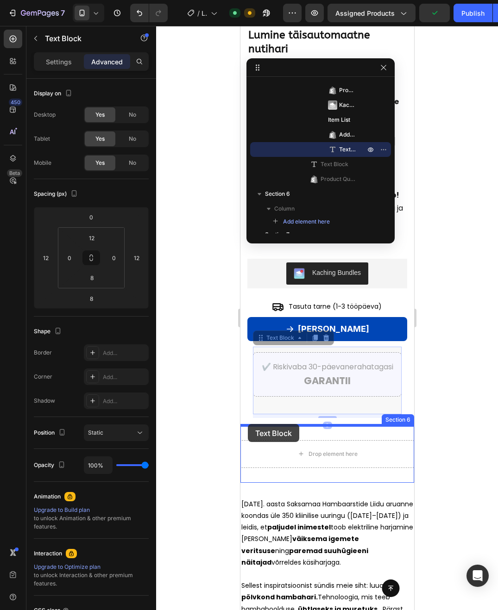
drag, startPoint x: 285, startPoint y: 407, endPoint x: 247, endPoint y: 424, distance: 41.0
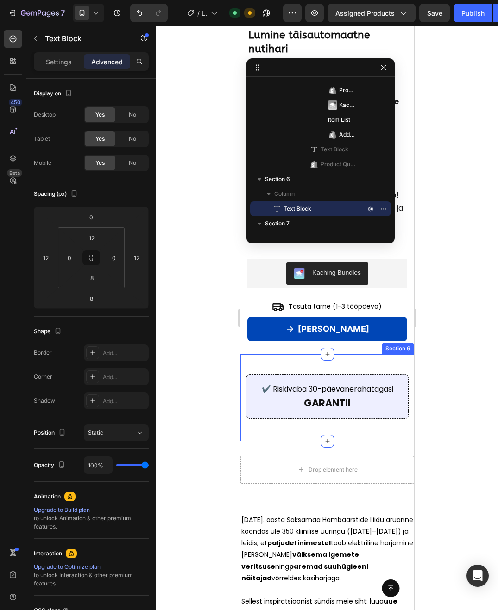
click at [373, 358] on div "✔️ Riskivaba 30-päevane raha tagasi GARANTII Text Block 0 Section 6" at bounding box center [327, 397] width 174 height 87
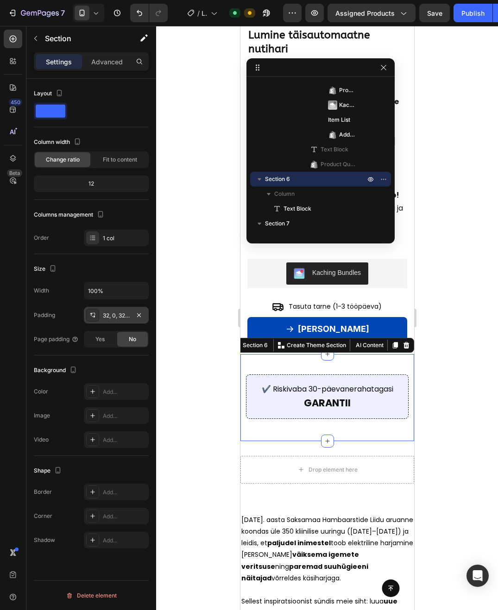
click at [122, 321] on div "32, 0, 32, 0" at bounding box center [116, 315] width 65 height 17
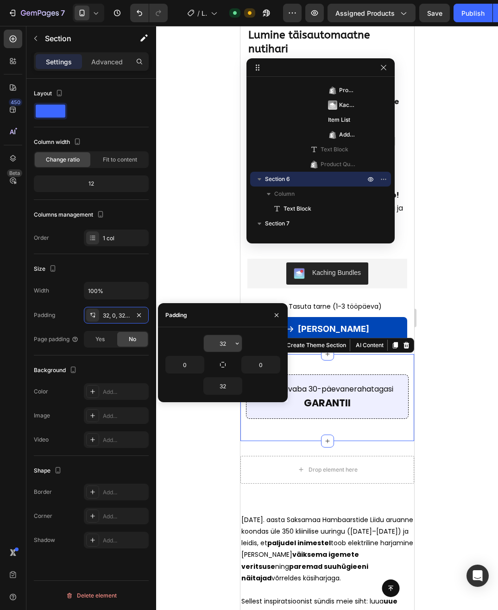
click at [231, 344] on input "32" at bounding box center [223, 343] width 38 height 17
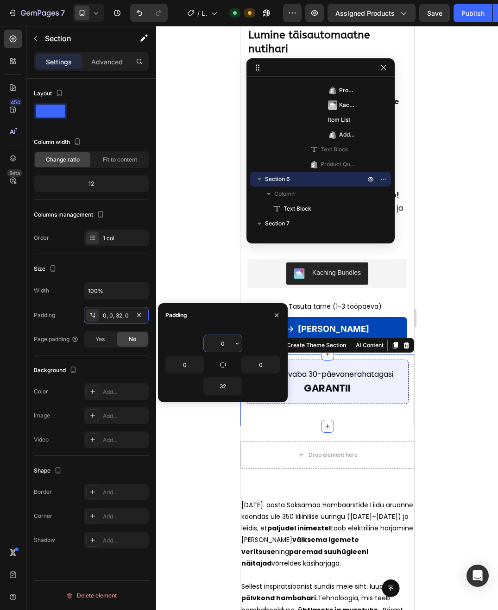
paste input "Copy element from Gempages!"
type input "0"
click at [276, 316] on icon "button" at bounding box center [276, 314] width 7 height 7
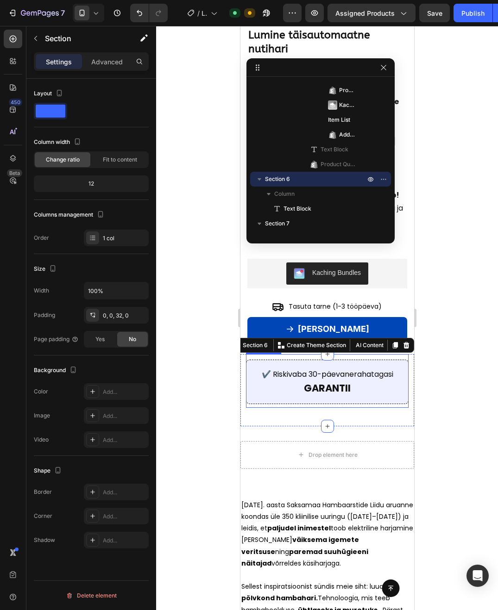
click at [328, 386] on strong "GARANTII" at bounding box center [326, 387] width 47 height 13
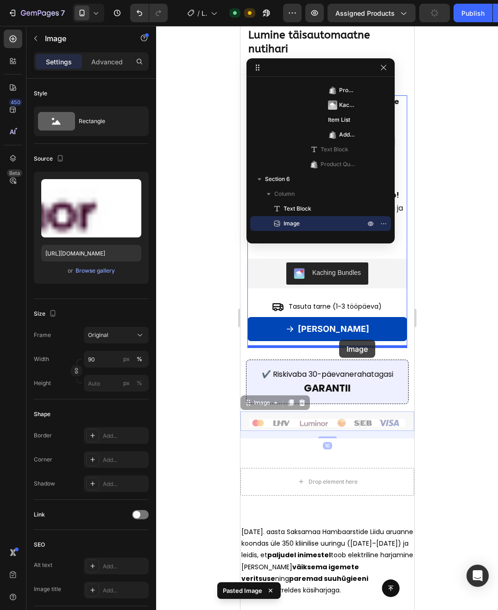
drag, startPoint x: 342, startPoint y: 421, endPoint x: 338, endPoint y: 340, distance: 80.6
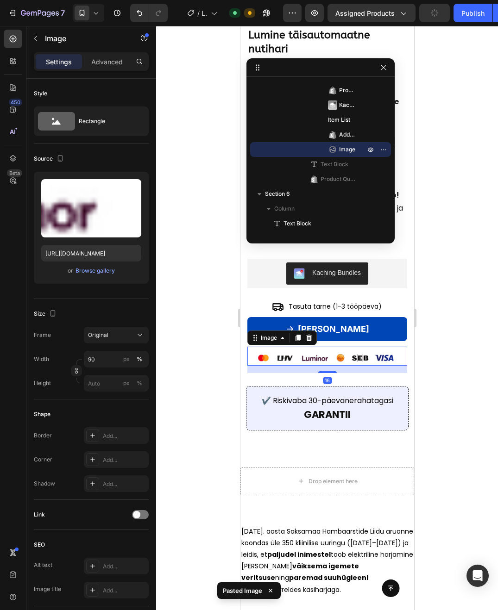
click at [441, 374] on div at bounding box center [327, 318] width 342 height 584
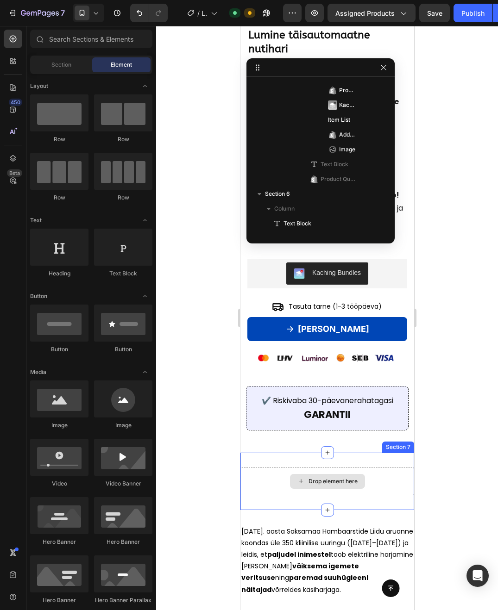
click at [393, 473] on div "Drop element here" at bounding box center [327, 481] width 174 height 28
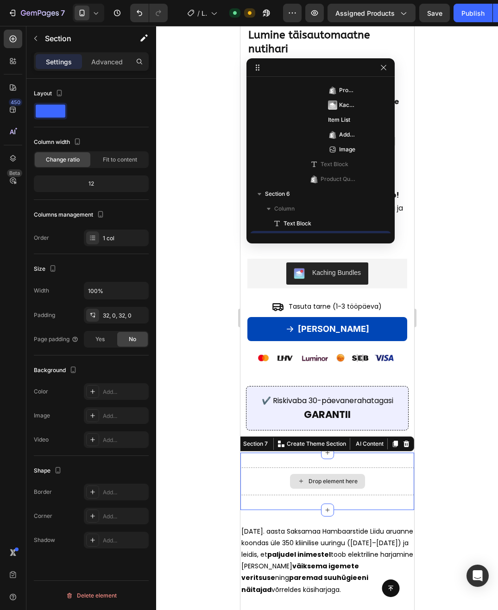
scroll to position [723, 0]
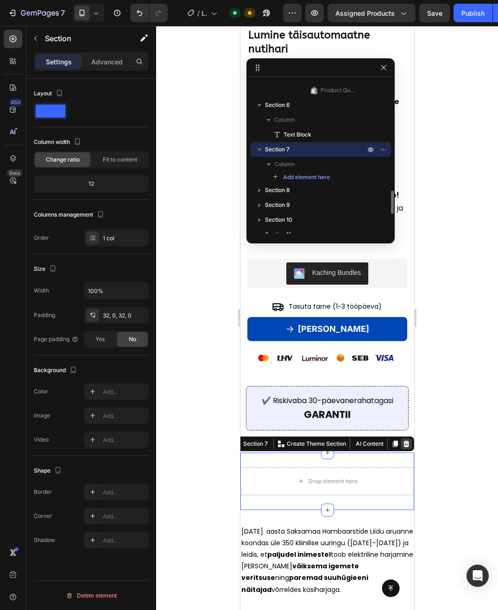
click at [405, 442] on icon at bounding box center [406, 443] width 6 height 6
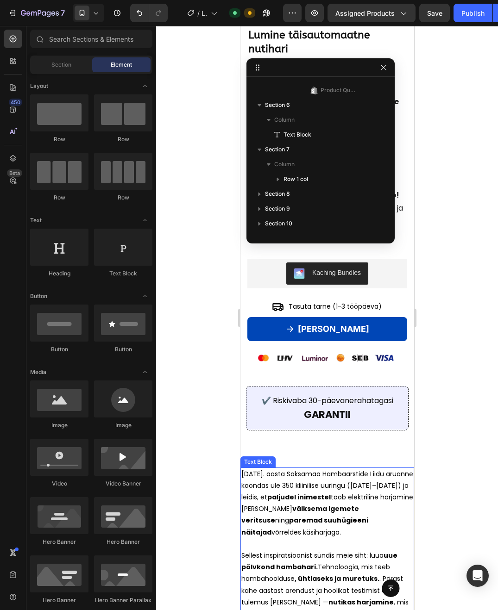
click at [282, 492] on strong "paljudel inimestel" at bounding box center [298, 496] width 63 height 9
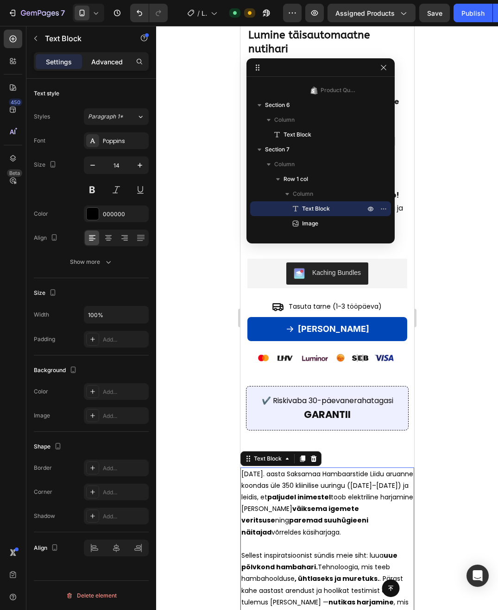
click at [109, 61] on p "Advanced" at bounding box center [106, 62] width 31 height 10
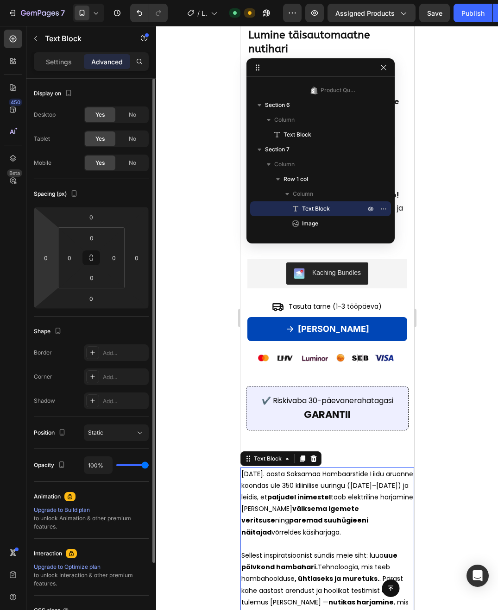
click at [49, 0] on html "7 / Lumin Default Need republishing Preview Assigned Products Save Publish 450 …" at bounding box center [249, 0] width 498 height 0
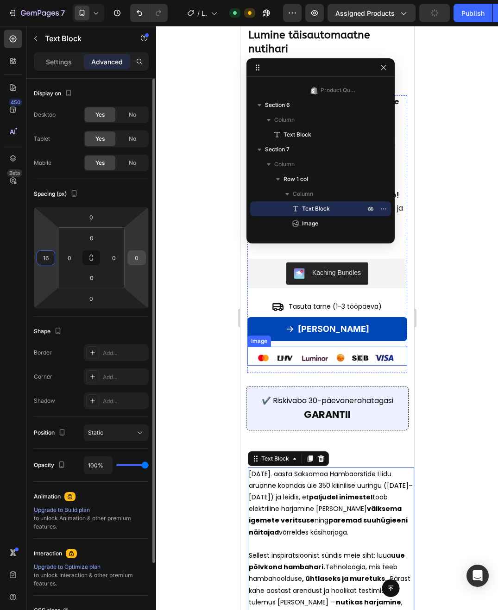
type input "16"
click at [136, 259] on input "0" at bounding box center [137, 258] width 14 height 14
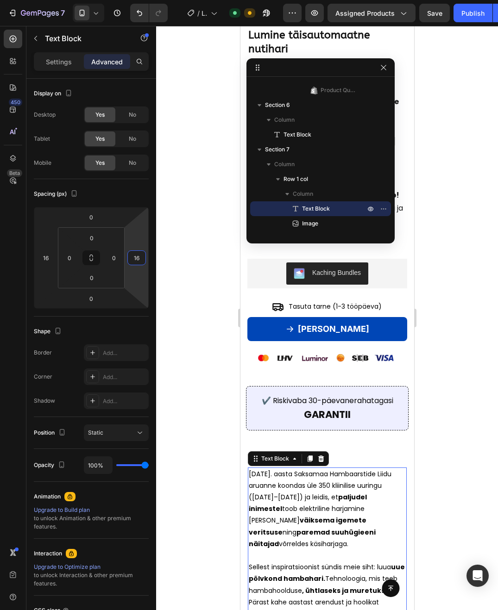
type input "16"
click at [434, 400] on div at bounding box center [327, 318] width 342 height 584
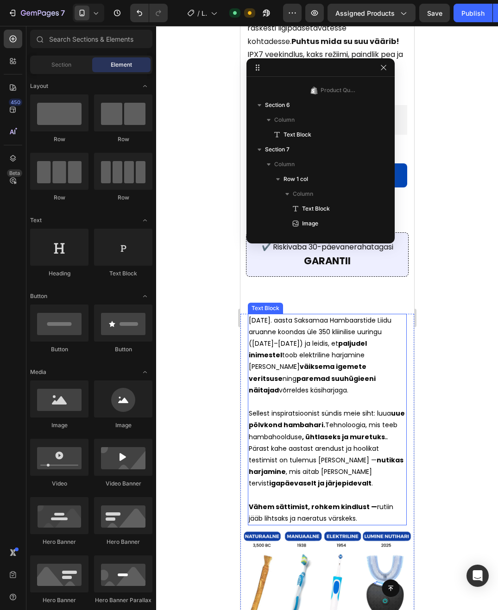
scroll to position [919, 0]
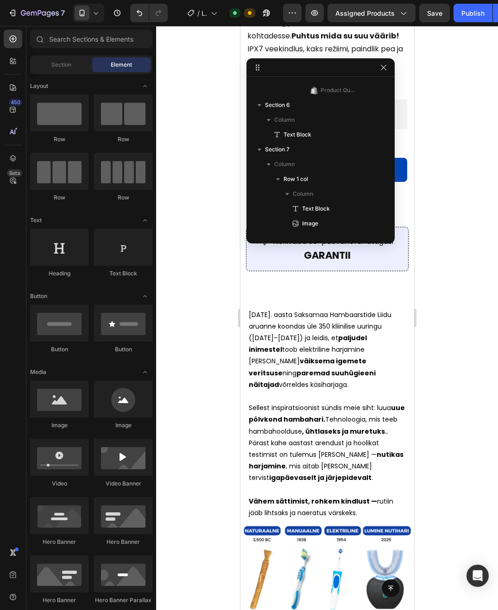
click at [429, 407] on div at bounding box center [327, 318] width 342 height 584
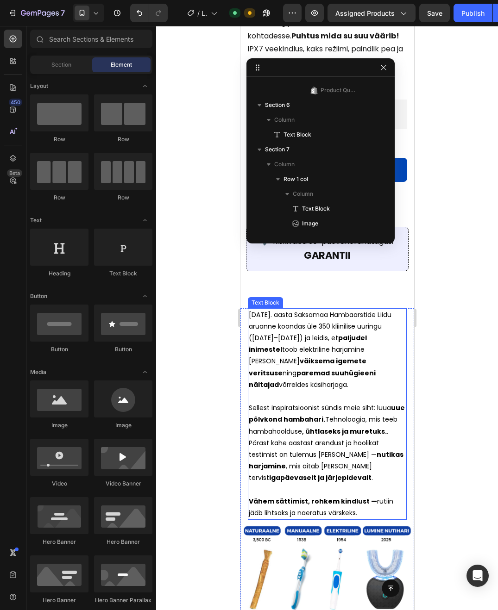
click at [388, 462] on p "Sellest inspiratsioonist sündis meie siht: luua uue põlvkond hambahari. Tehnolo…" at bounding box center [326, 442] width 157 height 81
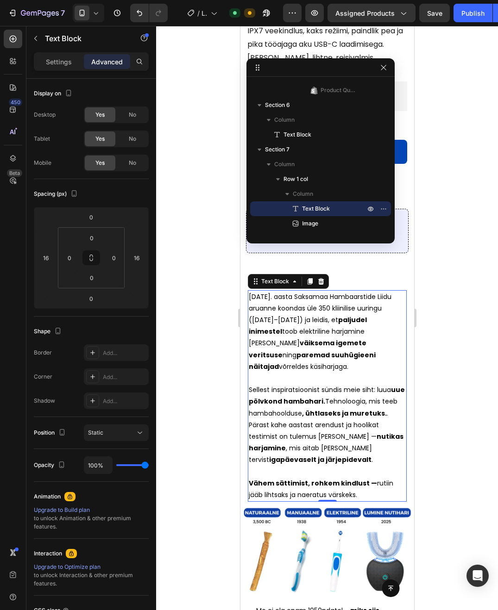
scroll to position [936, 0]
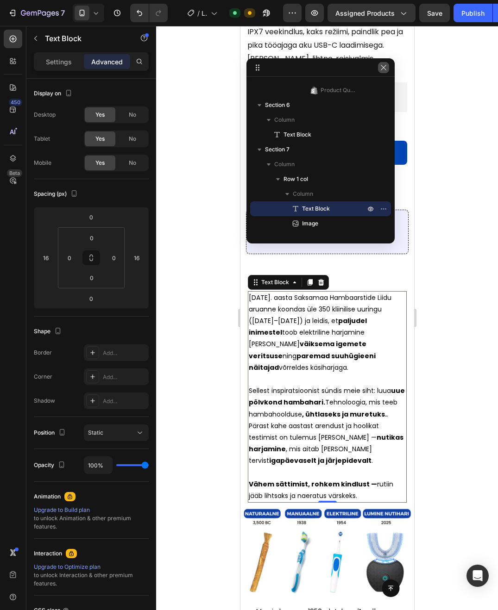
click at [387, 69] on button "button" at bounding box center [383, 67] width 11 height 11
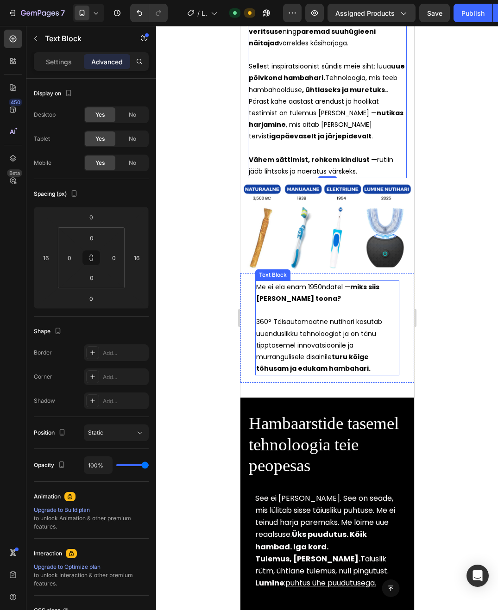
scroll to position [1263, 0]
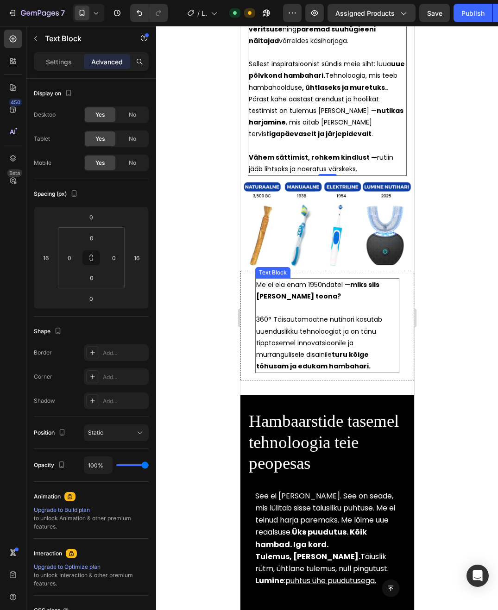
click at [375, 280] on strong "miks siis [PERSON_NAME] toona?" at bounding box center [316, 290] width 123 height 21
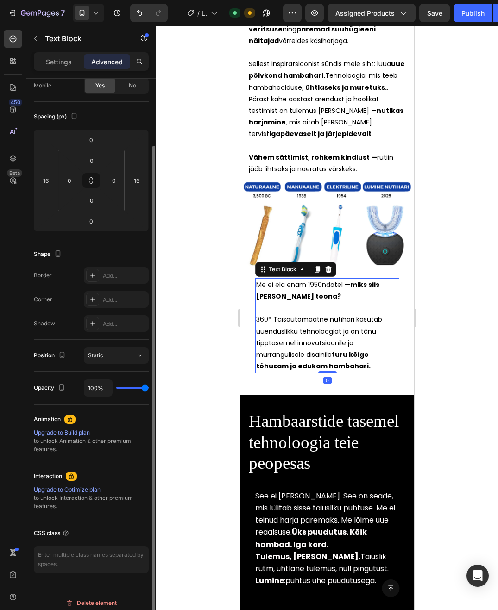
click at [375, 280] on strong "miks siis [PERSON_NAME] toona?" at bounding box center [316, 290] width 123 height 21
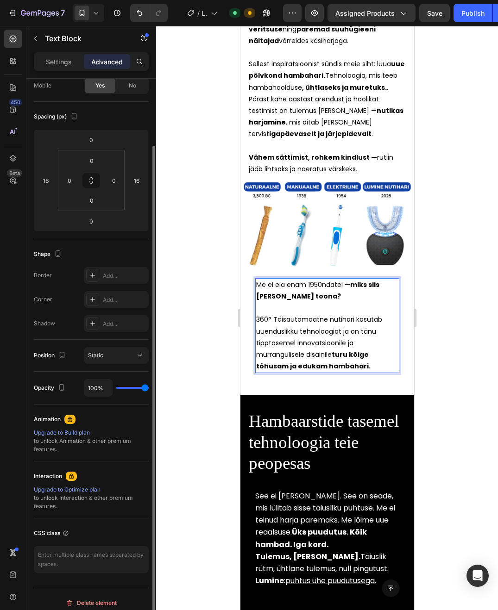
click at [375, 280] on strong "miks siis [PERSON_NAME] toona?" at bounding box center [316, 290] width 123 height 21
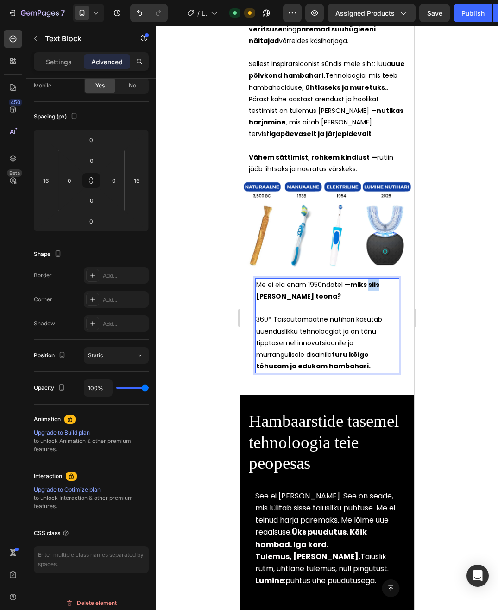
click at [375, 280] on strong "miks siis [PERSON_NAME] toona?" at bounding box center [316, 290] width 123 height 21
click at [442, 281] on div at bounding box center [327, 318] width 342 height 584
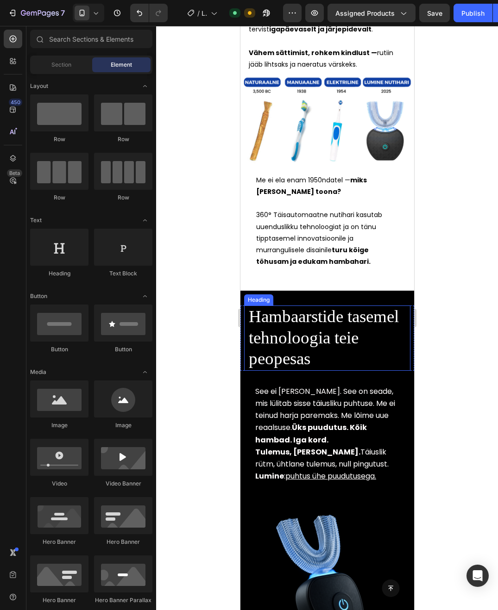
scroll to position [1368, 0]
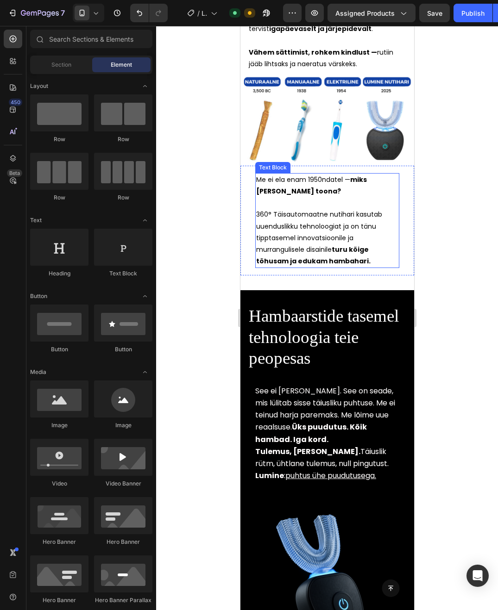
click at [347, 245] on strong "turu kõige tõhusam ja edukam hambahari." at bounding box center [312, 255] width 114 height 21
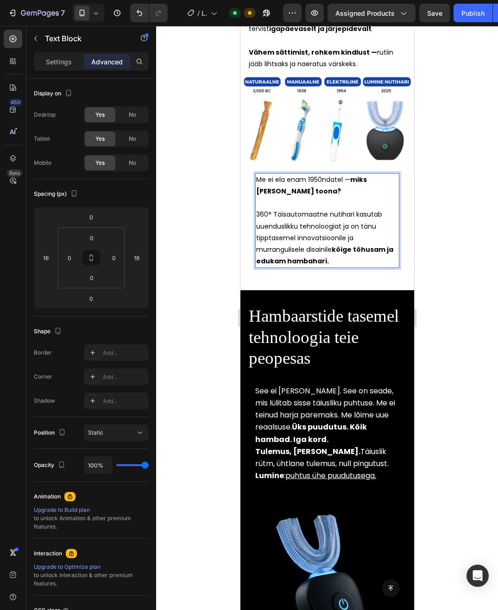
click at [421, 248] on div at bounding box center [327, 318] width 342 height 584
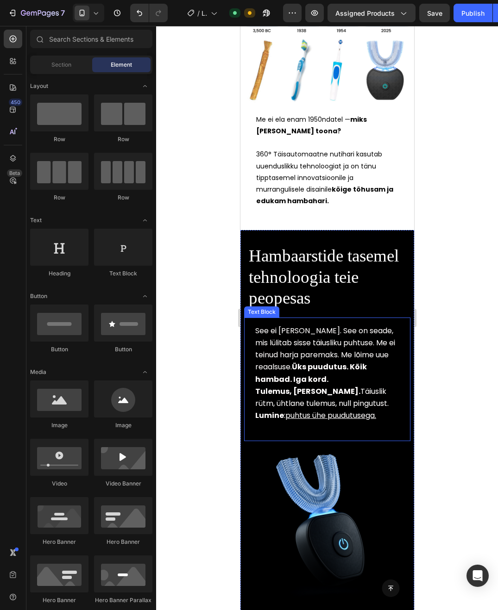
scroll to position [1432, 0]
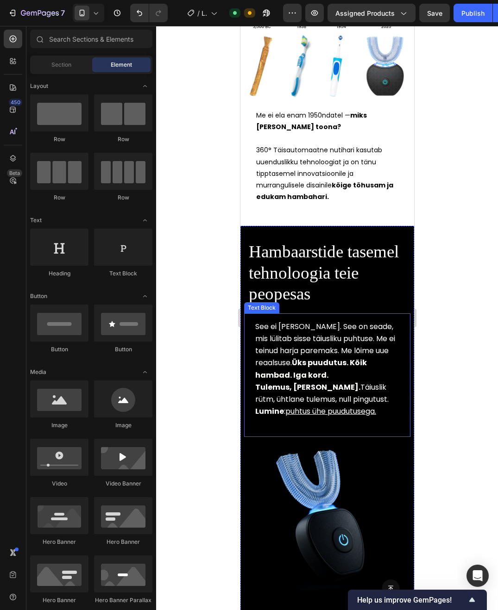
click at [282, 330] on span "See ei [PERSON_NAME]. See on seade, mis lülitab sisse täiusliku puhtuse. Me ei …" at bounding box center [325, 350] width 140 height 59
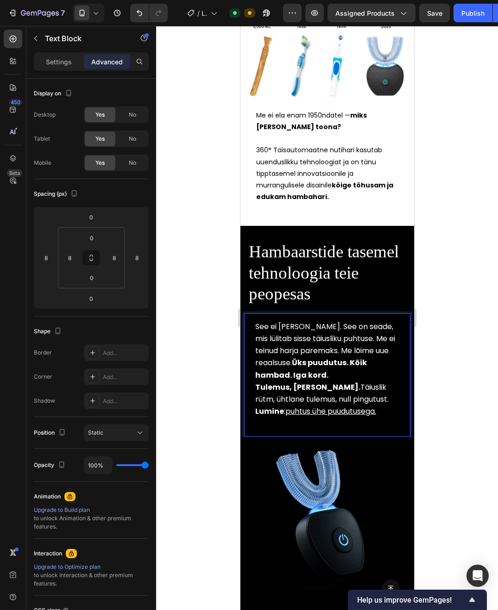
click at [313, 329] on span "See ei [PERSON_NAME]. See on seade, mis lülitab sisse täiusliku puhtuse. Me ei …" at bounding box center [325, 350] width 140 height 59
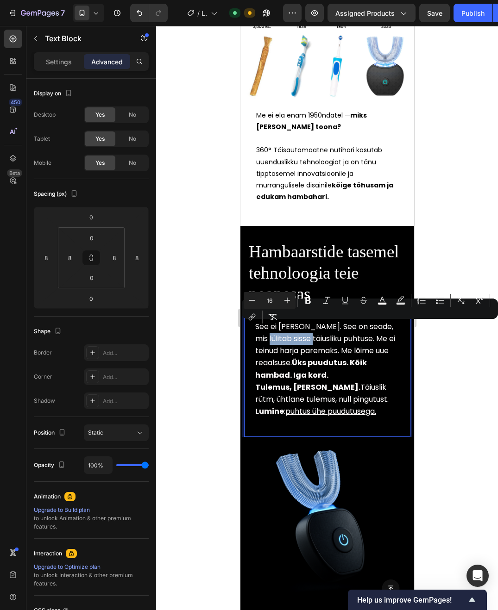
drag, startPoint x: 313, startPoint y: 329, endPoint x: 277, endPoint y: 329, distance: 36.6
click at [277, 329] on span "See ei [PERSON_NAME]. See on seade, mis lülitab sisse täiusliku puhtuse. Me ei …" at bounding box center [325, 350] width 140 height 59
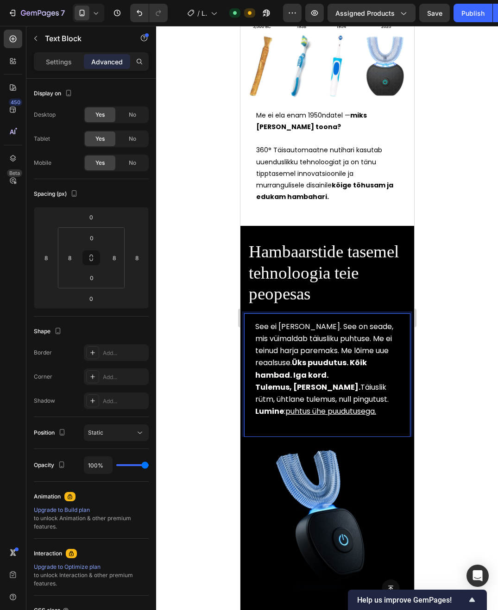
click at [376, 333] on span "See ei [PERSON_NAME]. See on seade, mis vüimaldab täiusliku puhtuse. Me ei tein…" at bounding box center [324, 350] width 138 height 59
click at [337, 331] on span "See ei [PERSON_NAME]. See on seade, mis vüimaldab täiusliku puhtust. Me ei tein…" at bounding box center [324, 350] width 138 height 59
click at [381, 331] on span "See ei [PERSON_NAME]. See on seade, mis vüimaldab täiuslikku puhtust. Me ei tei…" at bounding box center [325, 350] width 141 height 59
click at [439, 380] on div at bounding box center [327, 318] width 342 height 584
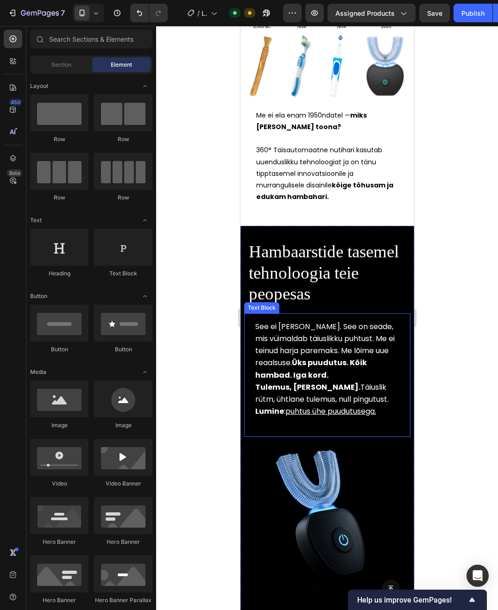
click at [339, 357] on strong "Üks puudutus. Kõik hambad. Iga kord." at bounding box center [311, 368] width 112 height 23
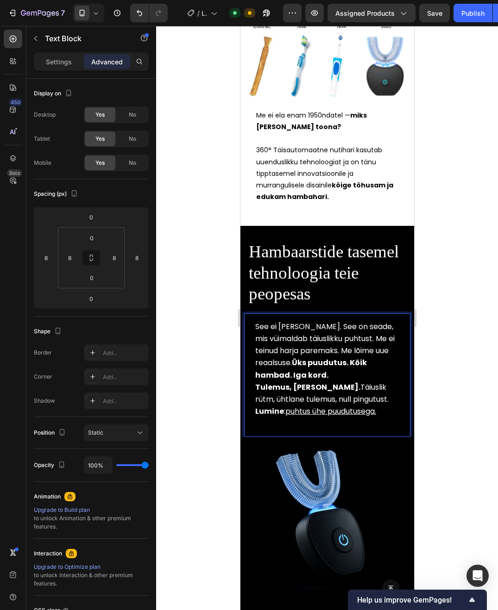
click at [382, 328] on span "See ei [PERSON_NAME]. See on seade, mis vüimaldab täiuslikku puhtust. Me ei tei…" at bounding box center [324, 350] width 139 height 59
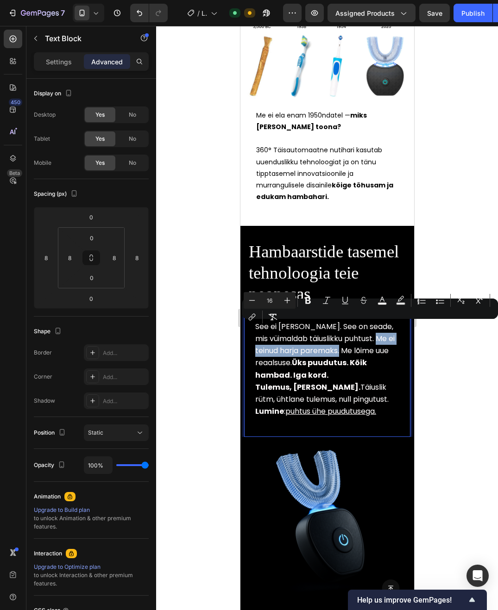
drag, startPoint x: 382, startPoint y: 328, endPoint x: 347, endPoint y: 339, distance: 37.5
click at [347, 339] on span "See ei [PERSON_NAME]. See on seade, mis vüimaldab täiuslikku puhtust. Me ei tei…" at bounding box center [324, 350] width 139 height 59
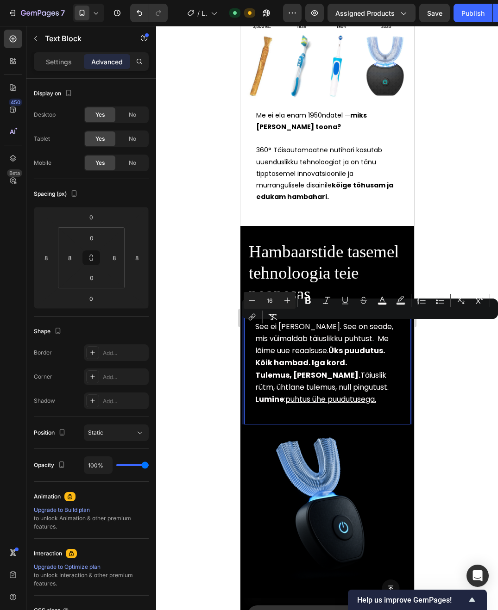
drag, startPoint x: 381, startPoint y: 327, endPoint x: 334, endPoint y: 342, distance: 49.2
click at [334, 342] on span "See ei [PERSON_NAME]. See on seade, mis vüimaldab täiuslikku puhtust. Me lõime …" at bounding box center [324, 344] width 138 height 47
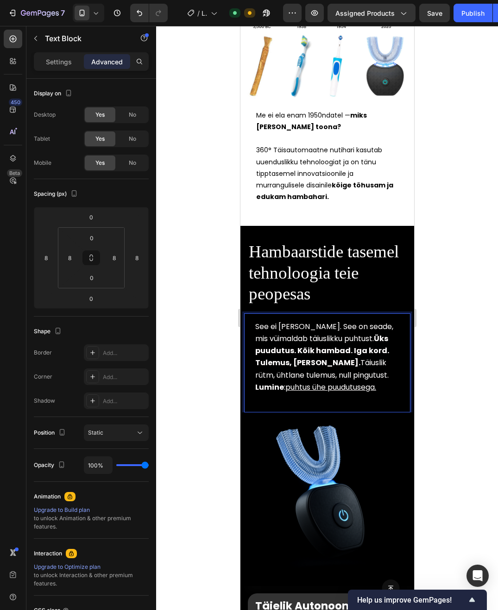
click at [352, 382] on u "puhtus ühe puudutusega." at bounding box center [330, 387] width 91 height 11
drag, startPoint x: 385, startPoint y: 376, endPoint x: 286, endPoint y: 376, distance: 99.0
click at [286, 381] on p "Lumine : puhtus ühe puudutusega." at bounding box center [327, 387] width 144 height 12
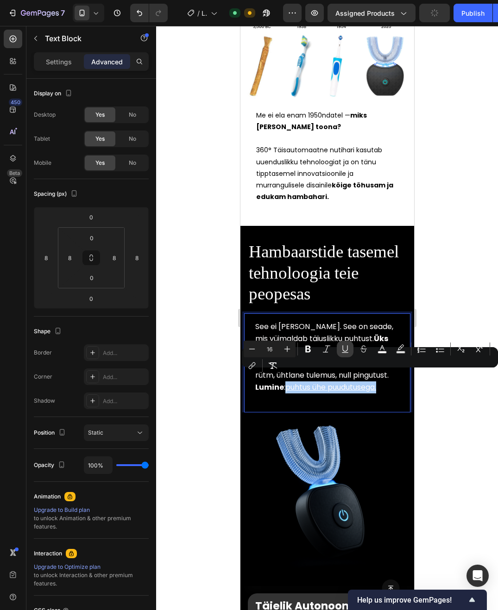
click at [347, 354] on button "Underline" at bounding box center [344, 349] width 17 height 17
click at [388, 373] on div "Minus 16 Plus Bold Italic Underline Strikethrough color Text Background Color N…" at bounding box center [369, 357] width 252 height 33
click at [399, 377] on div "See ei [PERSON_NAME]. See on seade, mis vüimaldab täiuslikku puhtust. Üks puudu…" at bounding box center [326, 362] width 159 height 99
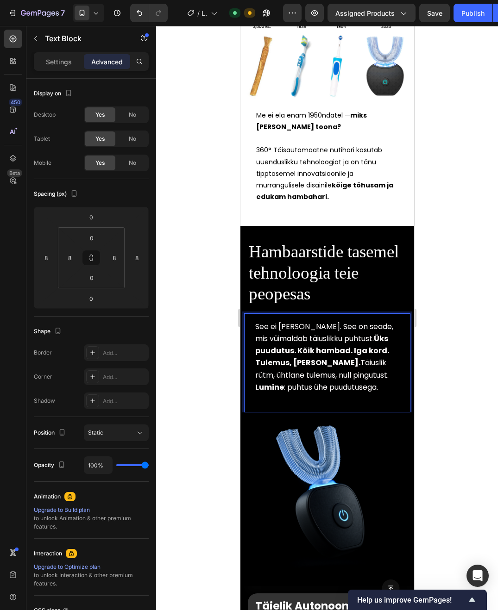
click at [379, 363] on p "Tulemus, [PERSON_NAME]. Täiuslik rütm, ühtlane tulemus, null pingutust." at bounding box center [327, 369] width 144 height 24
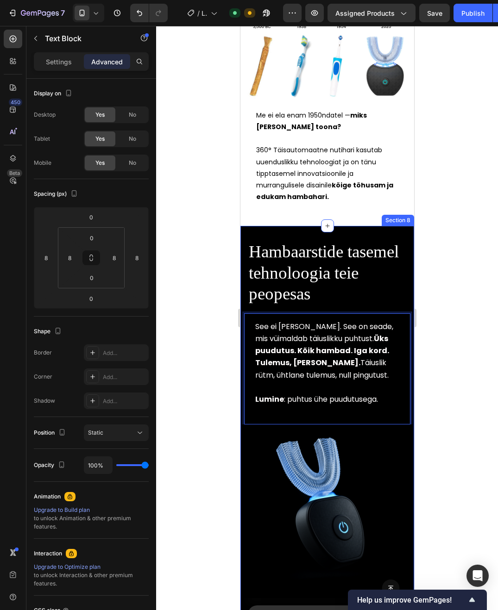
click at [485, 399] on div at bounding box center [327, 318] width 342 height 584
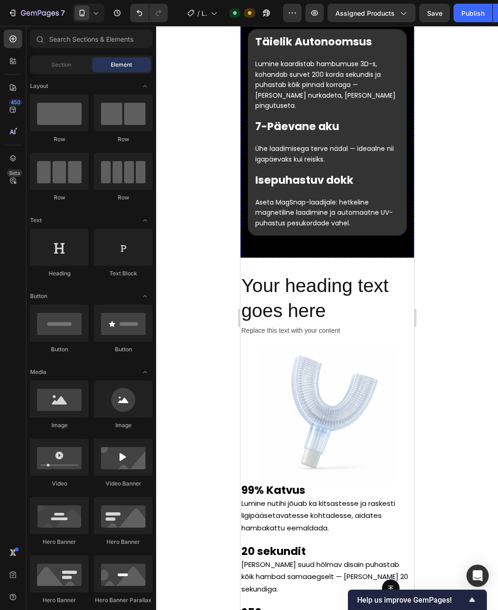
scroll to position [1998, 0]
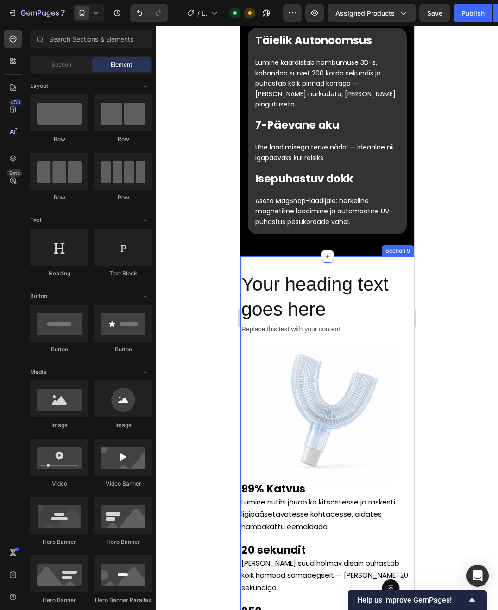
click at [410, 245] on div "Section 9" at bounding box center [397, 250] width 32 height 11
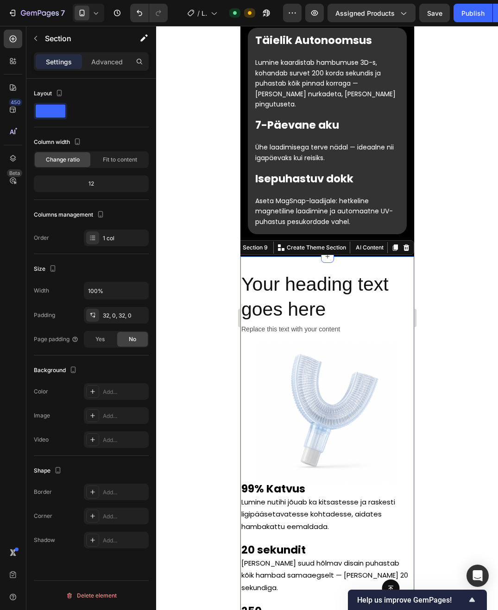
click at [436, 231] on div at bounding box center [327, 318] width 342 height 584
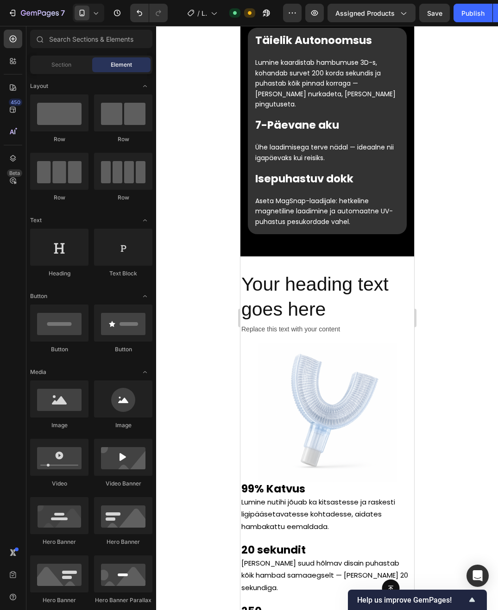
click at [447, 205] on div at bounding box center [327, 318] width 342 height 584
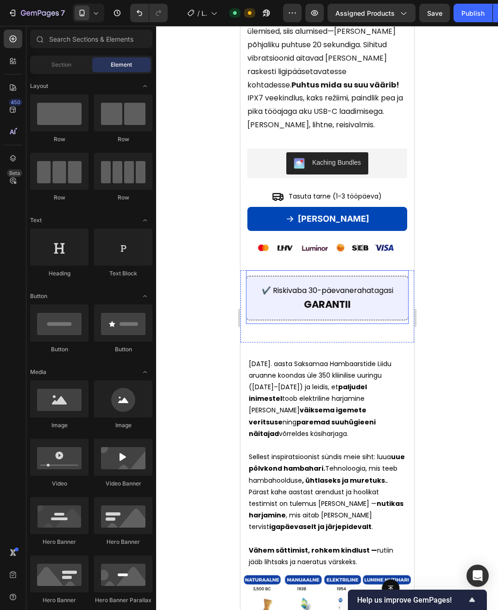
scroll to position [904, 0]
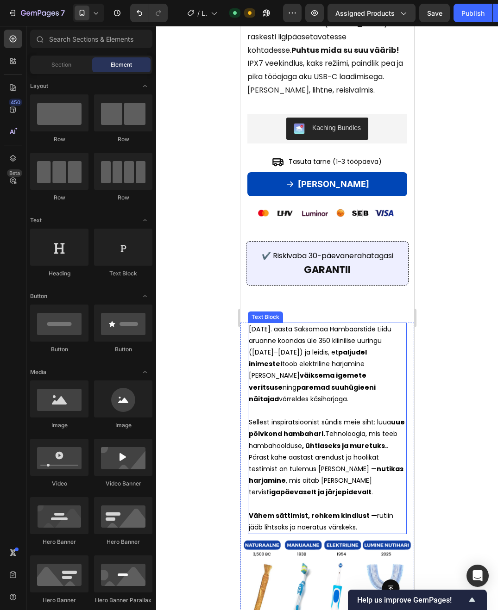
click at [333, 438] on p "Sellest inspiratsioonist sündis meie siht: luua uue põlvkond hambahari. Tehnolo…" at bounding box center [326, 457] width 157 height 81
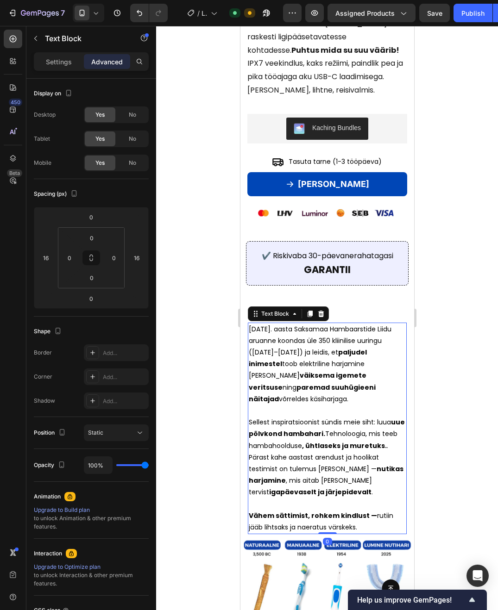
click at [349, 511] on strong "Vähem sättimist, rohkem kindlust —" at bounding box center [312, 515] width 128 height 9
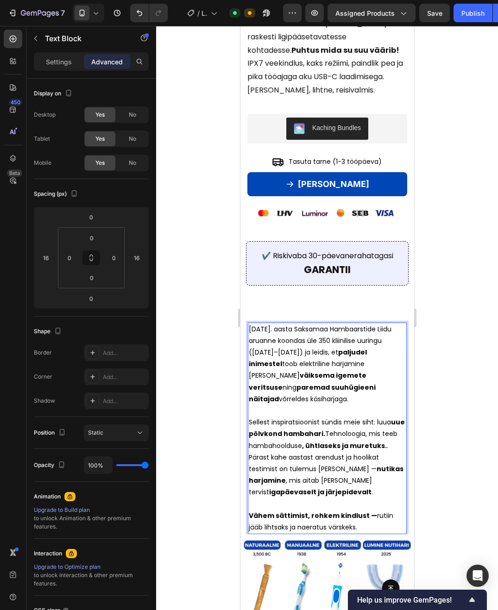
click at [351, 516] on p "Vähem sättimist, rohkem kindlust — rutiin jääb lihtsaks ja naeratus värskeks." at bounding box center [326, 521] width 157 height 23
drag, startPoint x: 351, startPoint y: 516, endPoint x: 248, endPoint y: 328, distance: 214.6
click at [248, 328] on div "[DATE]. aasta Saksamaa Hambaarstide Liidu aruanne koondas üle 350 kliinilise uu…" at bounding box center [326, 429] width 159 height 212
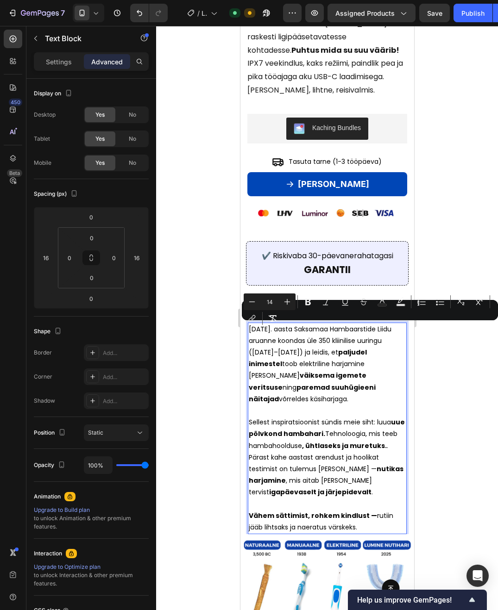
click at [216, 342] on div at bounding box center [327, 318] width 342 height 584
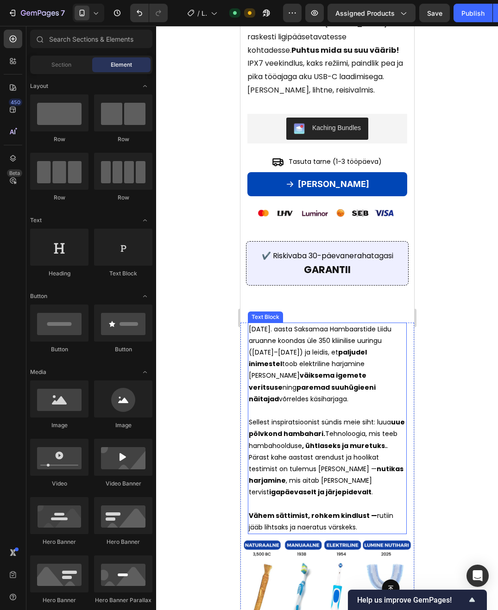
click at [395, 334] on p "[DATE]. aasta Saksamaa Hambaarstide Liidu aruanne koondas üle 350 kliinilise uu…" at bounding box center [326, 364] width 157 height 81
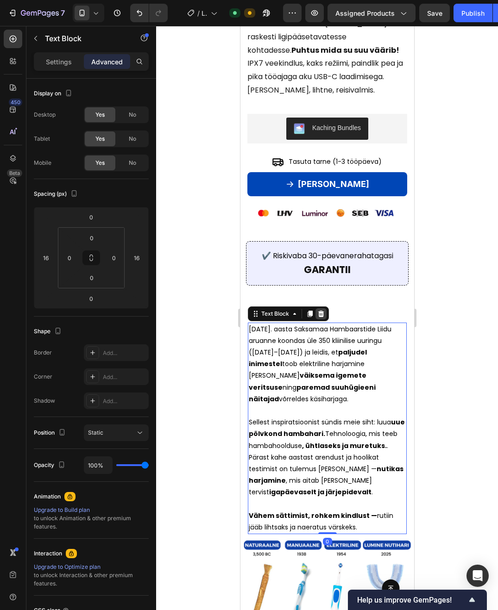
click at [320, 315] on icon at bounding box center [320, 313] width 6 height 6
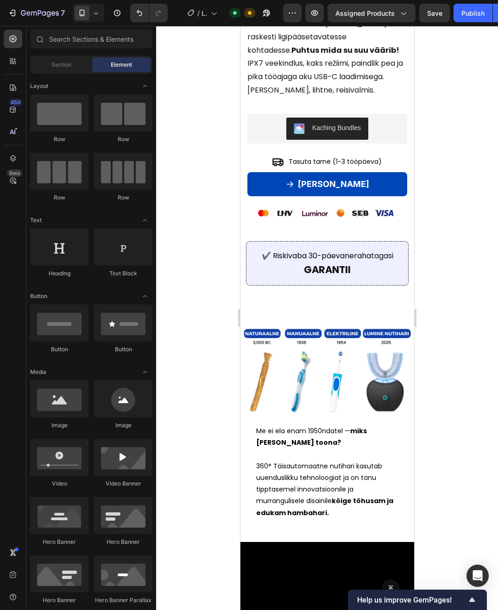
click at [169, 400] on div at bounding box center [327, 318] width 342 height 584
click at [268, 465] on span "360° Täisautomaatne nutihari kasutab uuenduslikku tehnoloogiat ja on tänu tippt…" at bounding box center [323, 489] width 137 height 56
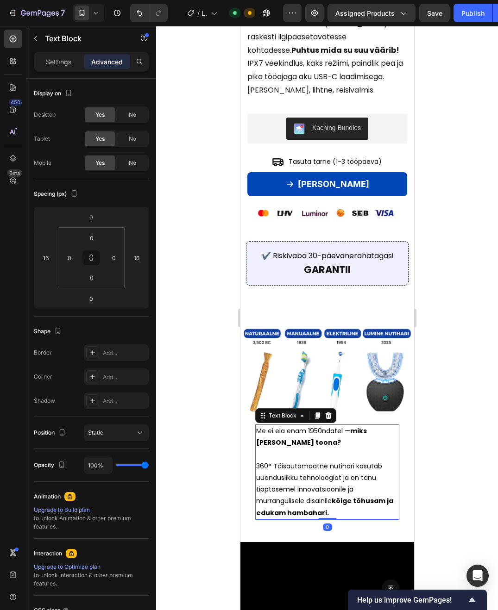
click at [270, 465] on span "360° Täisautomaatne nutihari kasutab uuenduslikku tehnoloogiat ja on tänu tippt…" at bounding box center [323, 489] width 137 height 56
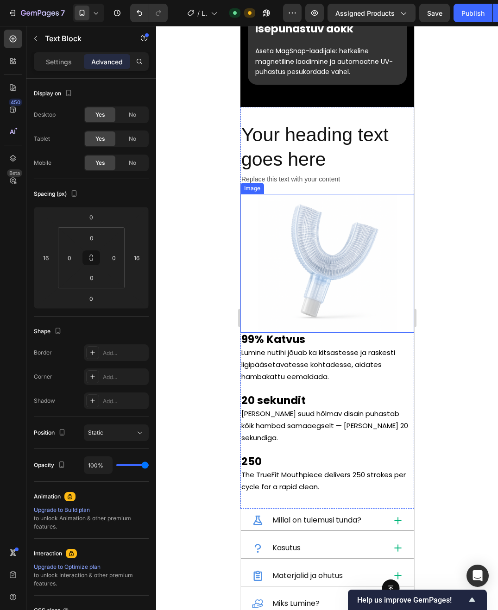
scroll to position [1947, 0]
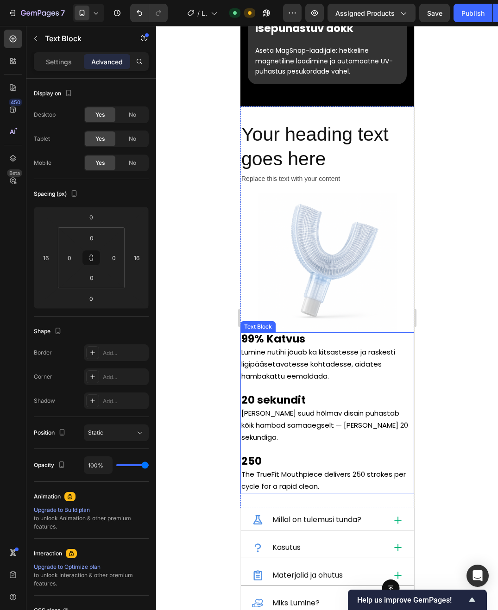
click at [463, 363] on div at bounding box center [327, 318] width 342 height 584
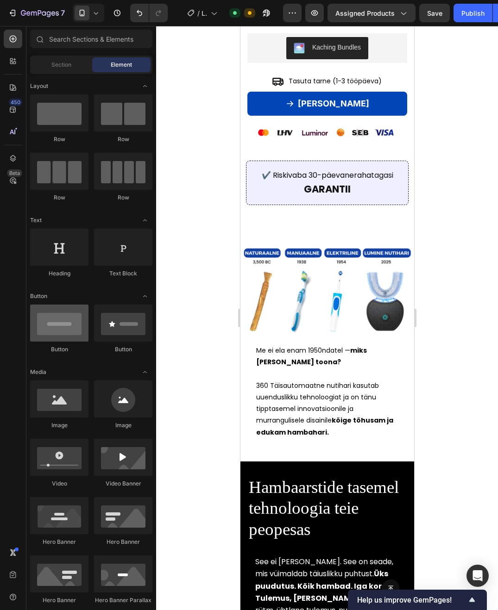
scroll to position [986, 0]
